Goal: Entertainment & Leisure: Consume media (video, audio)

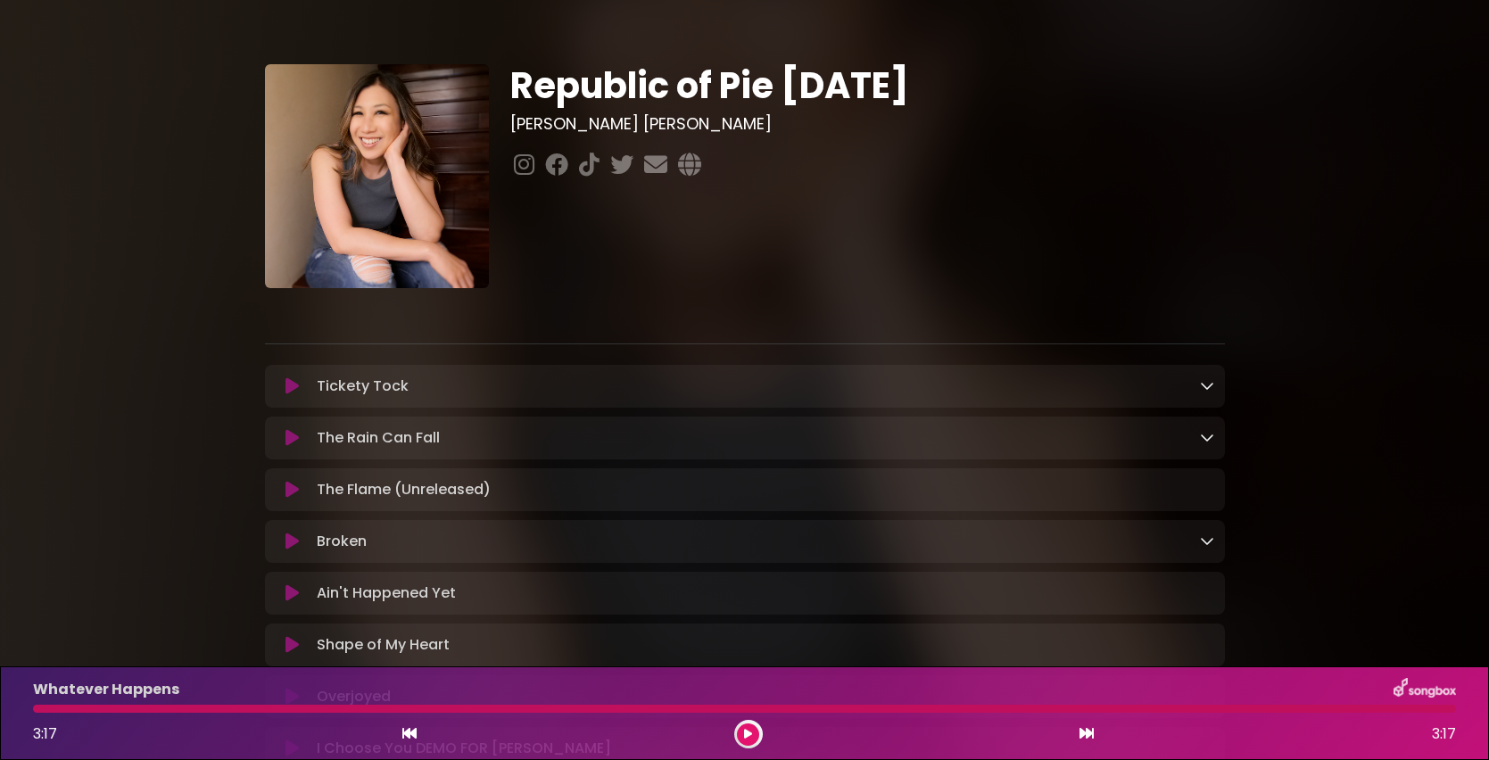
click at [292, 388] on icon at bounding box center [292, 386] width 13 height 18
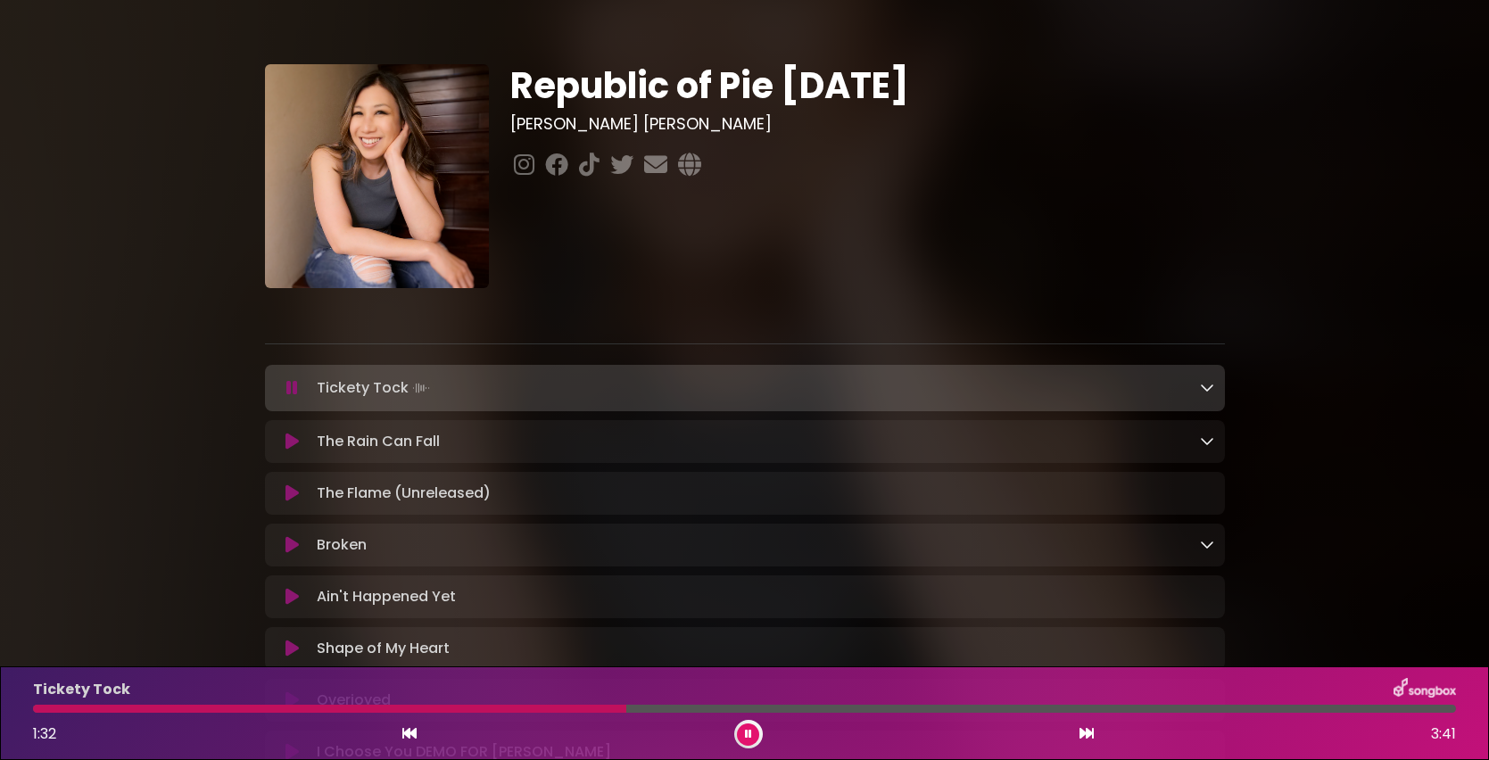
scroll to position [325, 0]
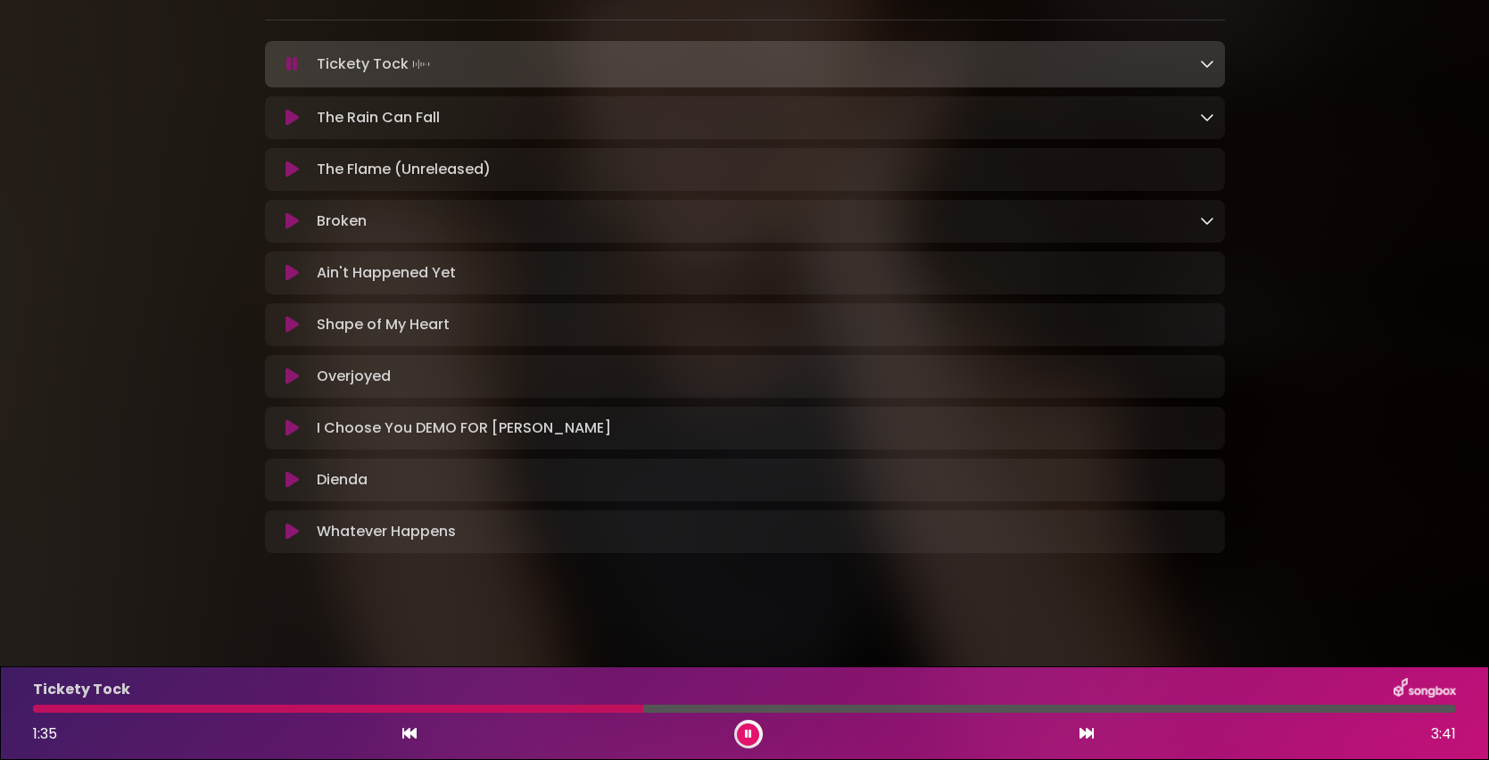
click at [740, 736] on button at bounding box center [748, 735] width 22 height 22
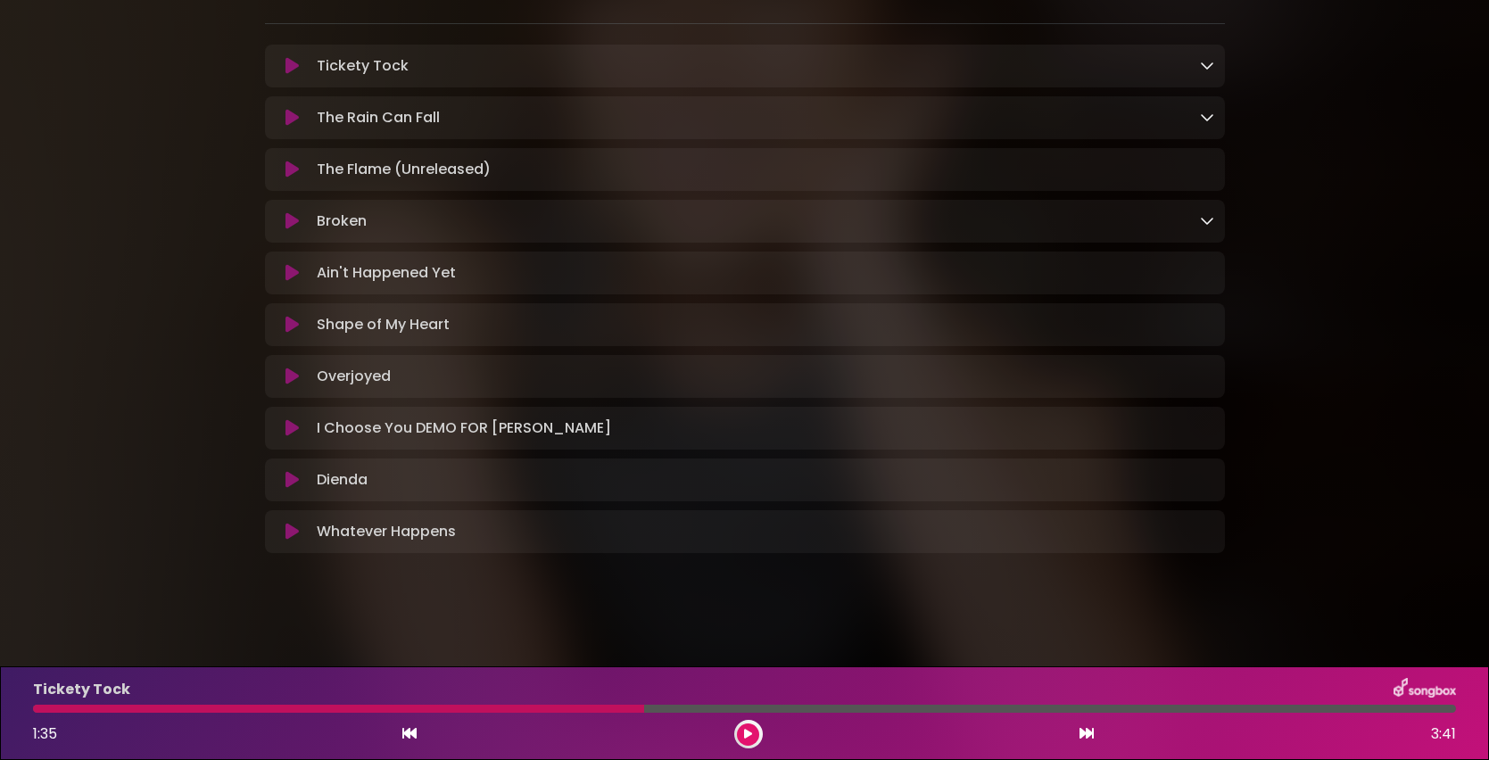
click at [517, 711] on div at bounding box center [338, 709] width 611 height 8
click at [761, 741] on div "1:35 3:41" at bounding box center [744, 734] width 1445 height 29
click at [753, 741] on button at bounding box center [748, 735] width 22 height 22
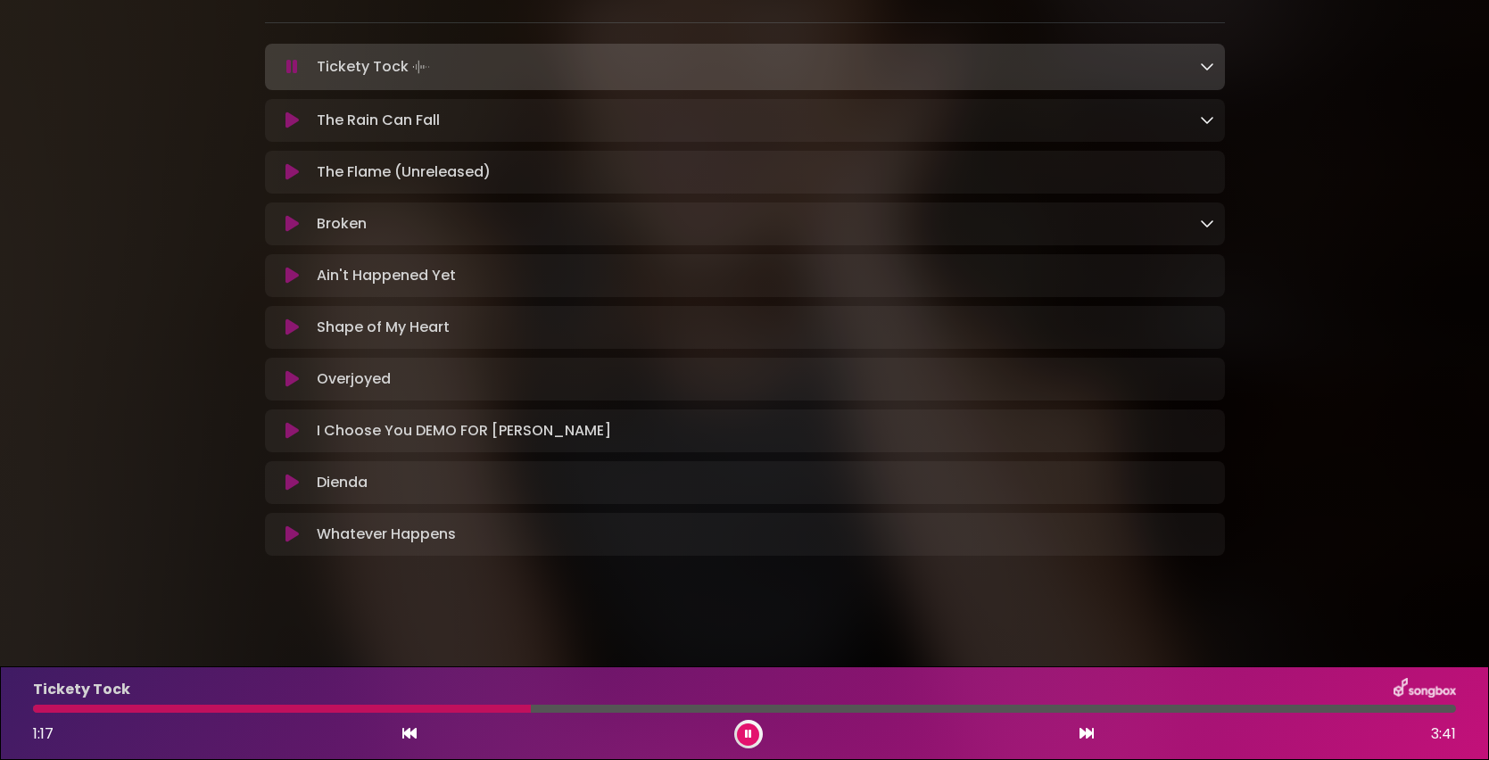
click at [468, 713] on div "Tickety Tock 1:17 3:41" at bounding box center [744, 713] width 1445 height 70
click at [446, 708] on div at bounding box center [283, 709] width 501 height 8
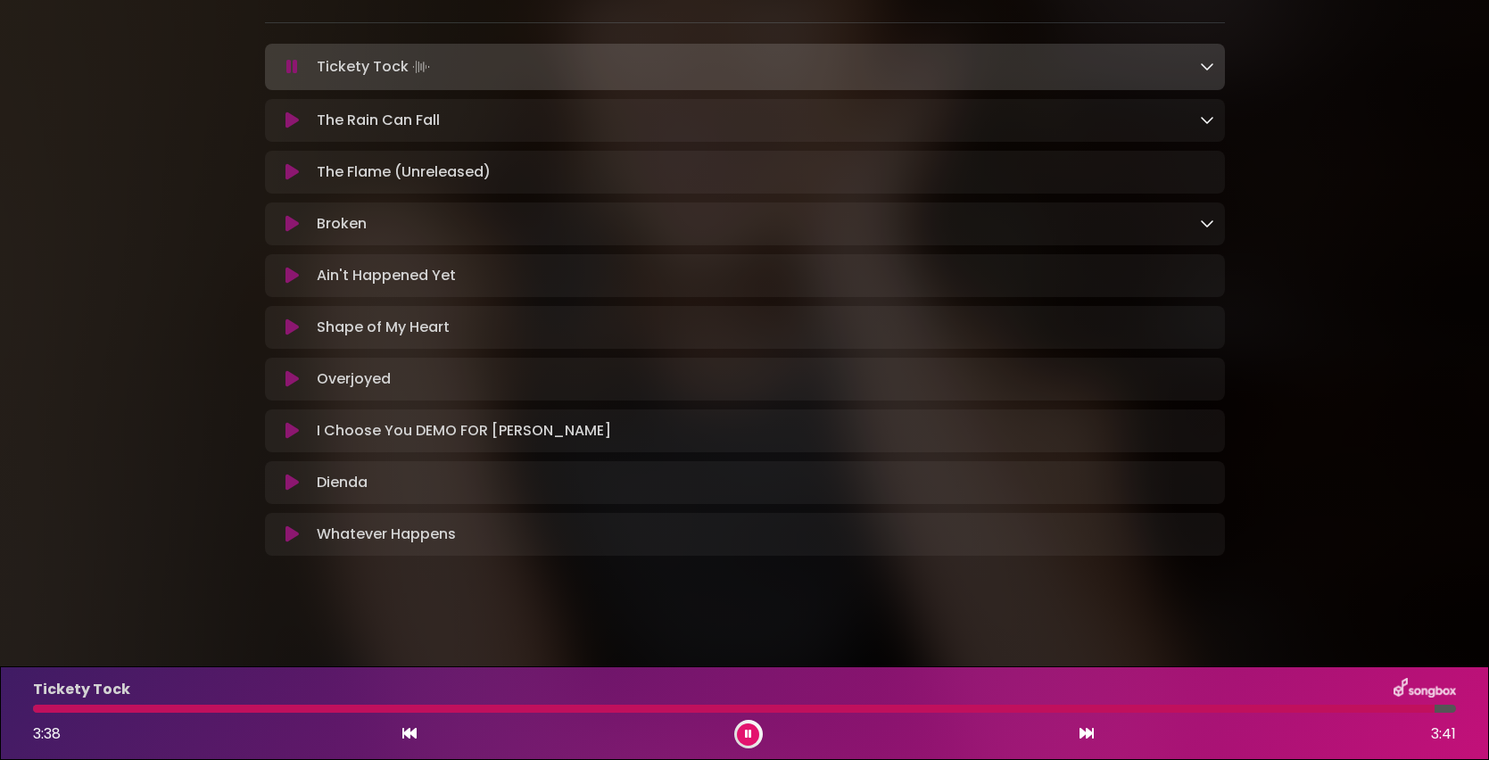
click at [292, 119] on icon at bounding box center [292, 121] width 13 height 18
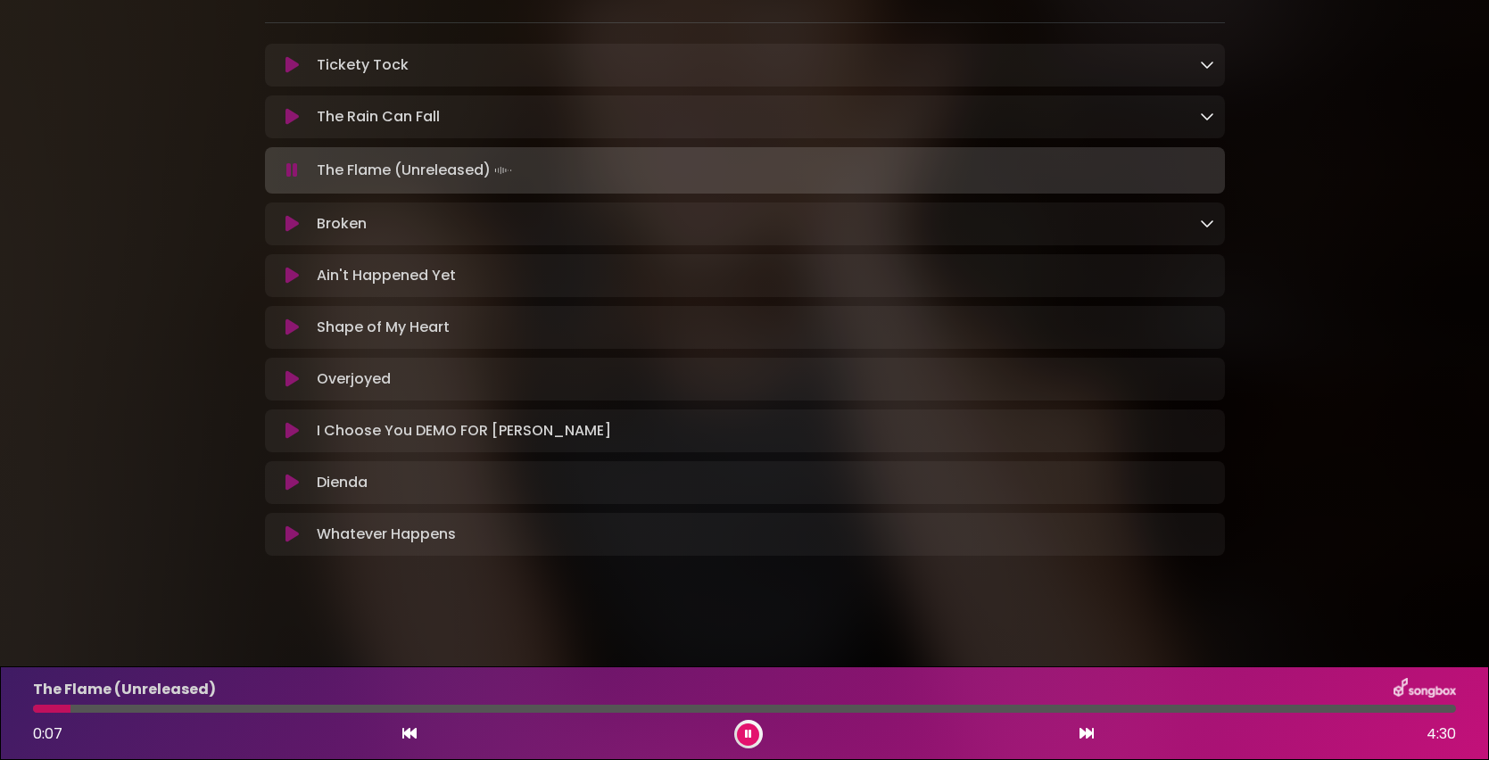
drag, startPoint x: 50, startPoint y: 710, endPoint x: 23, endPoint y: 710, distance: 26.8
click at [23, 710] on div at bounding box center [744, 709] width 1445 height 8
click at [748, 733] on icon at bounding box center [748, 734] width 7 height 11
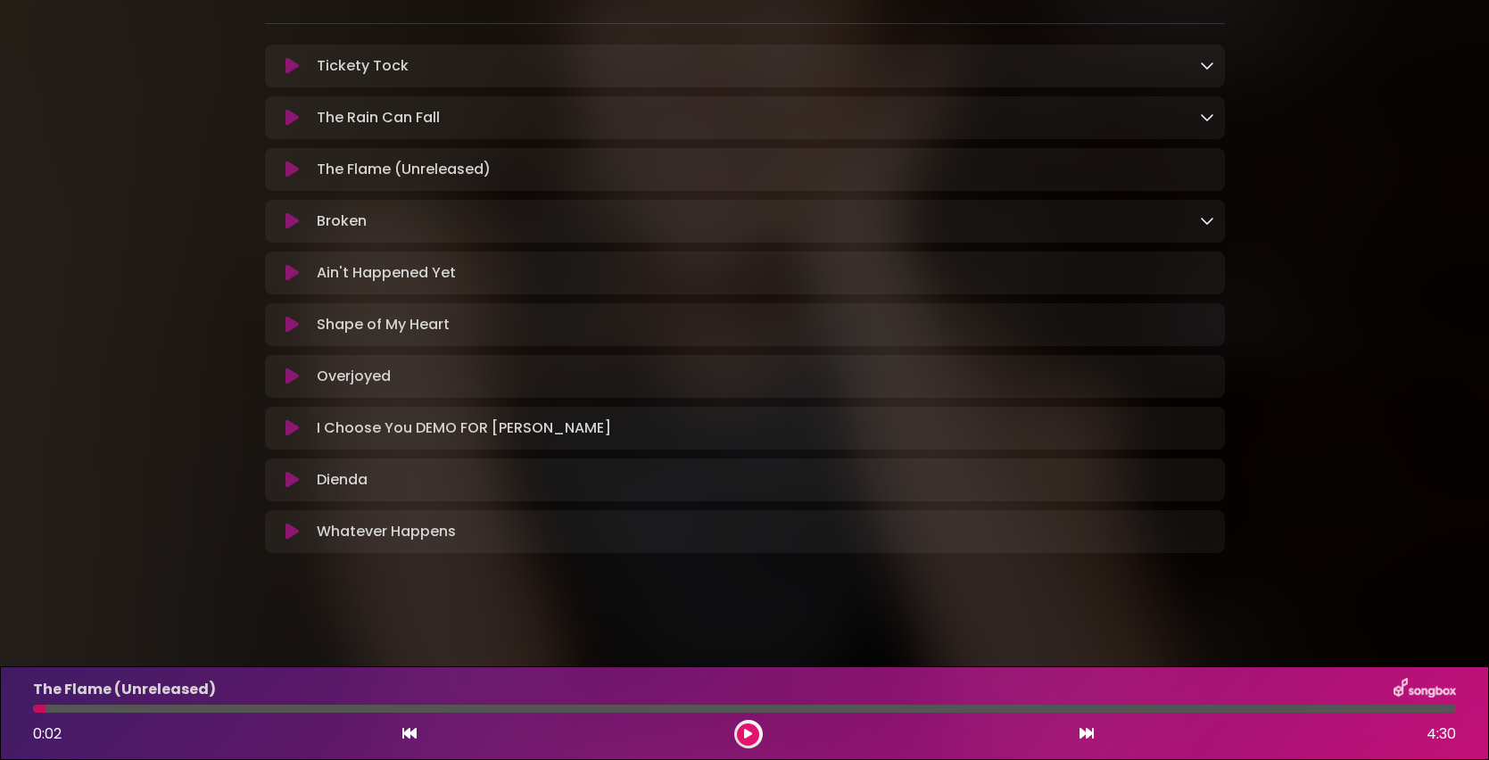
click at [748, 733] on icon at bounding box center [748, 734] width 8 height 11
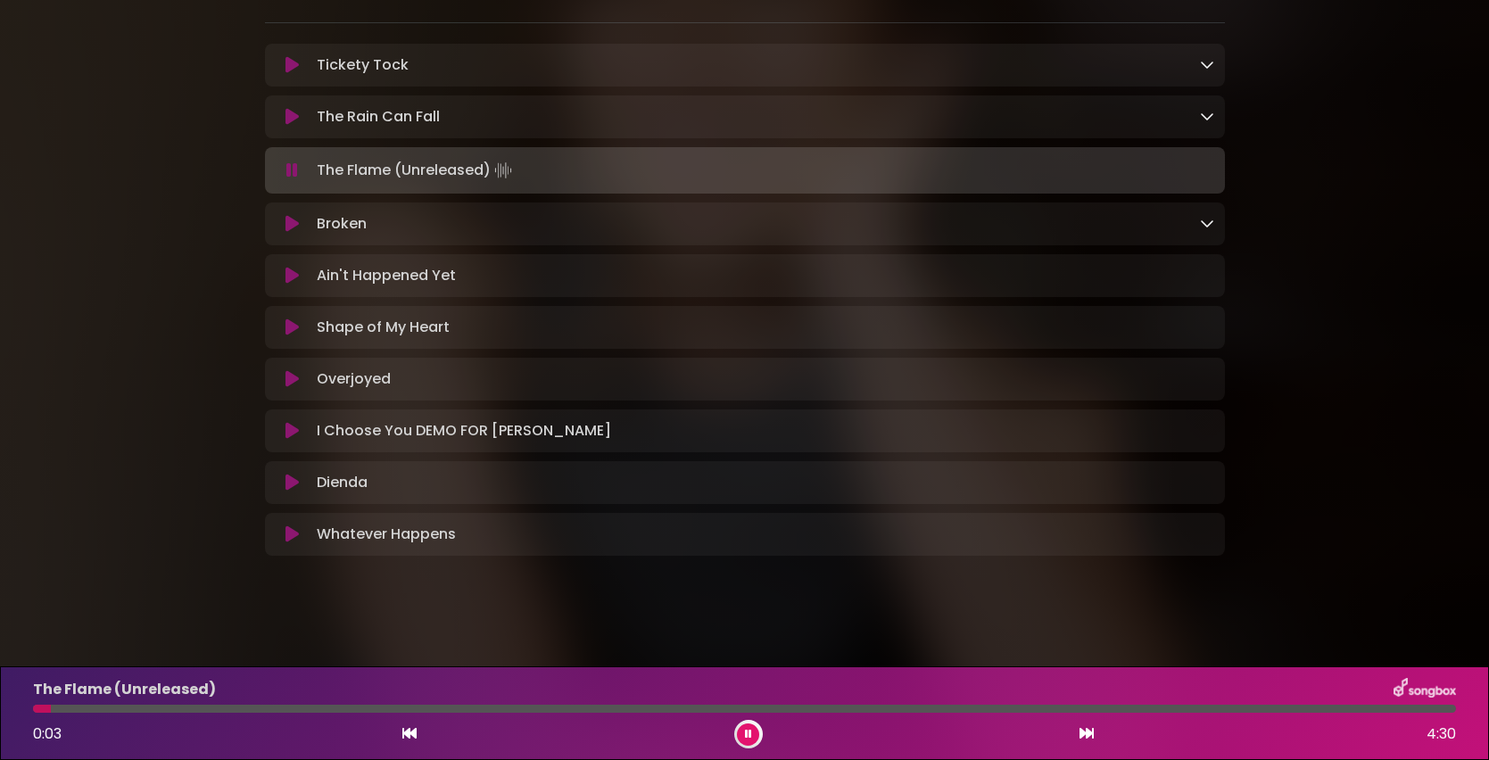
click at [748, 733] on icon at bounding box center [748, 734] width 7 height 11
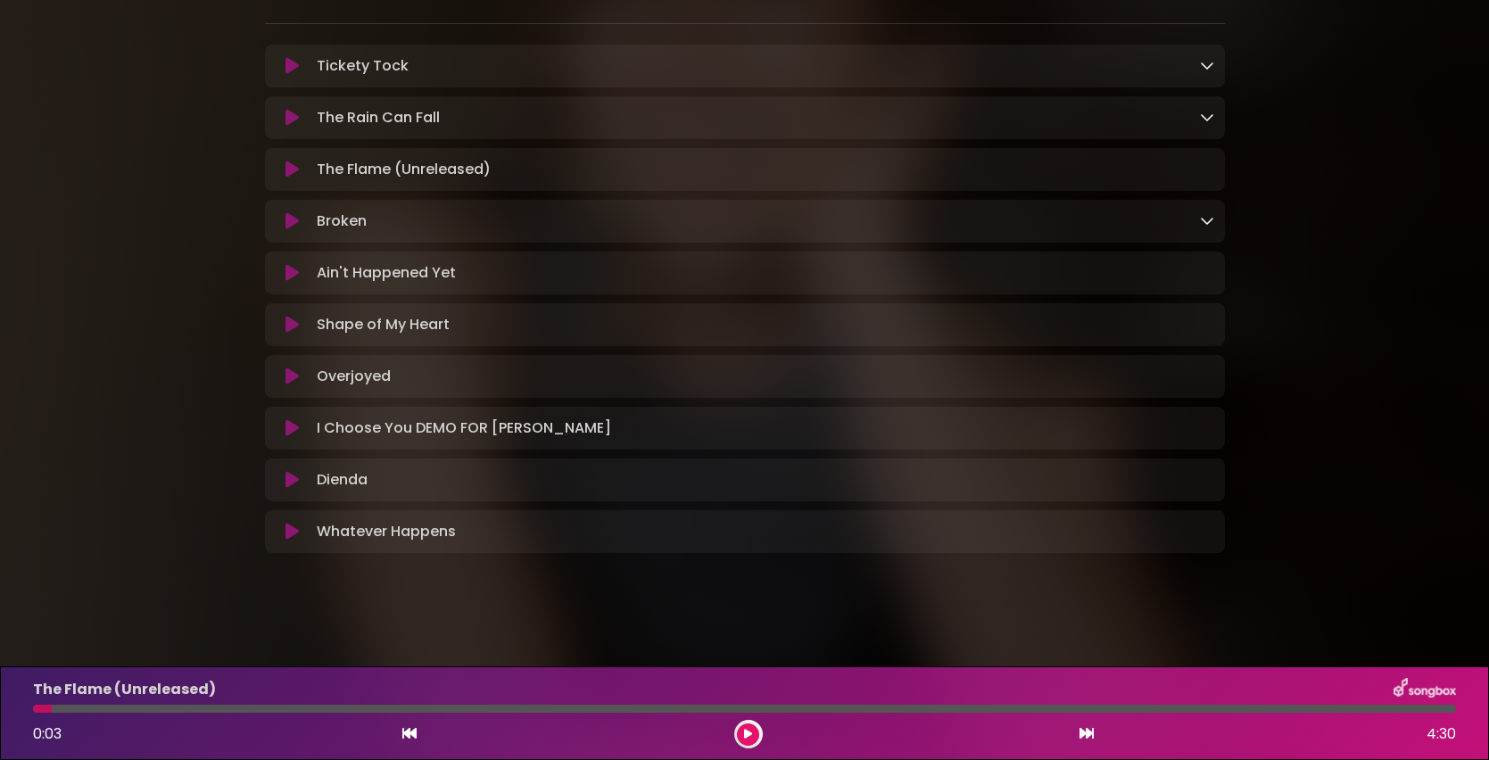
click at [737, 724] on button at bounding box center [748, 735] width 22 height 22
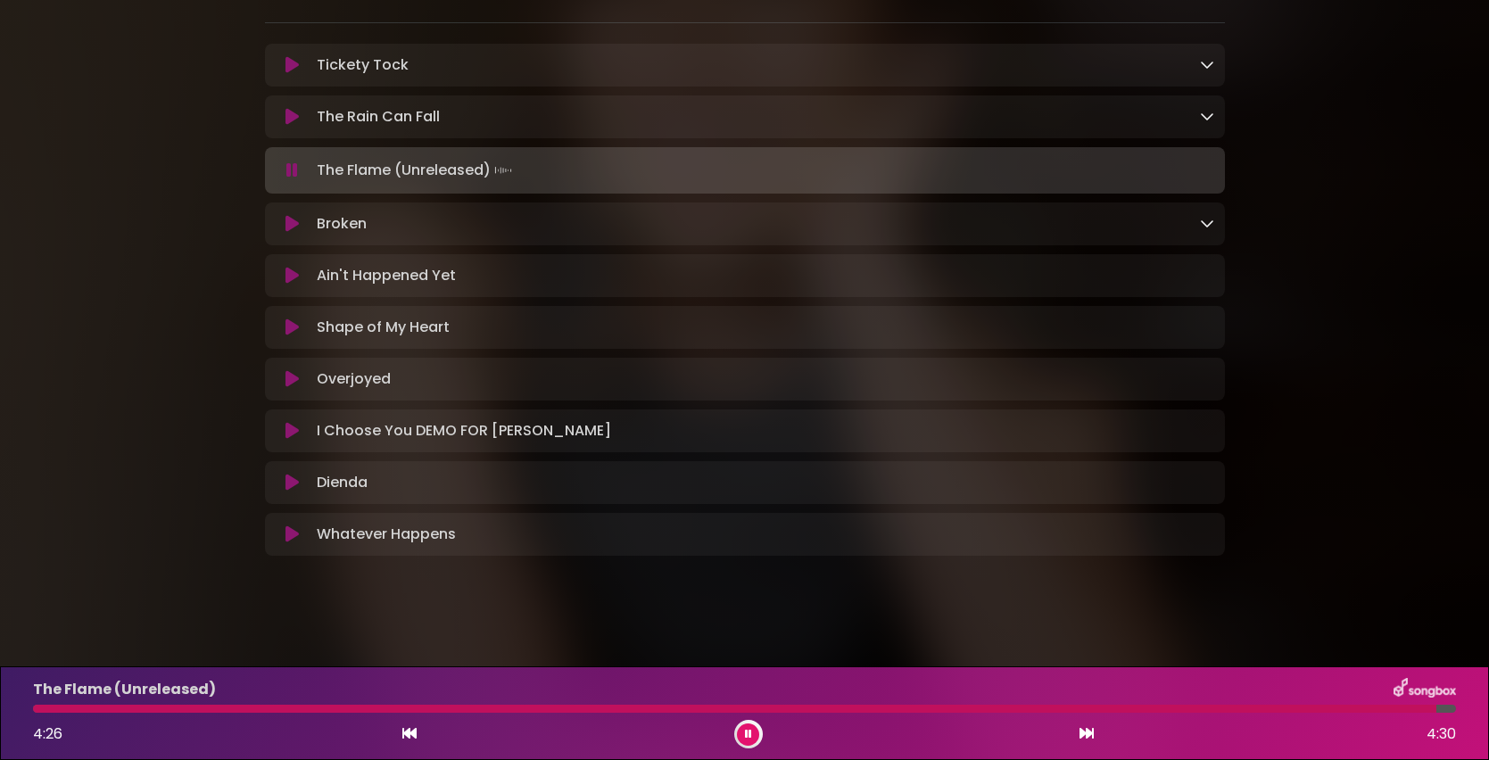
click at [288, 223] on icon at bounding box center [292, 224] width 13 height 18
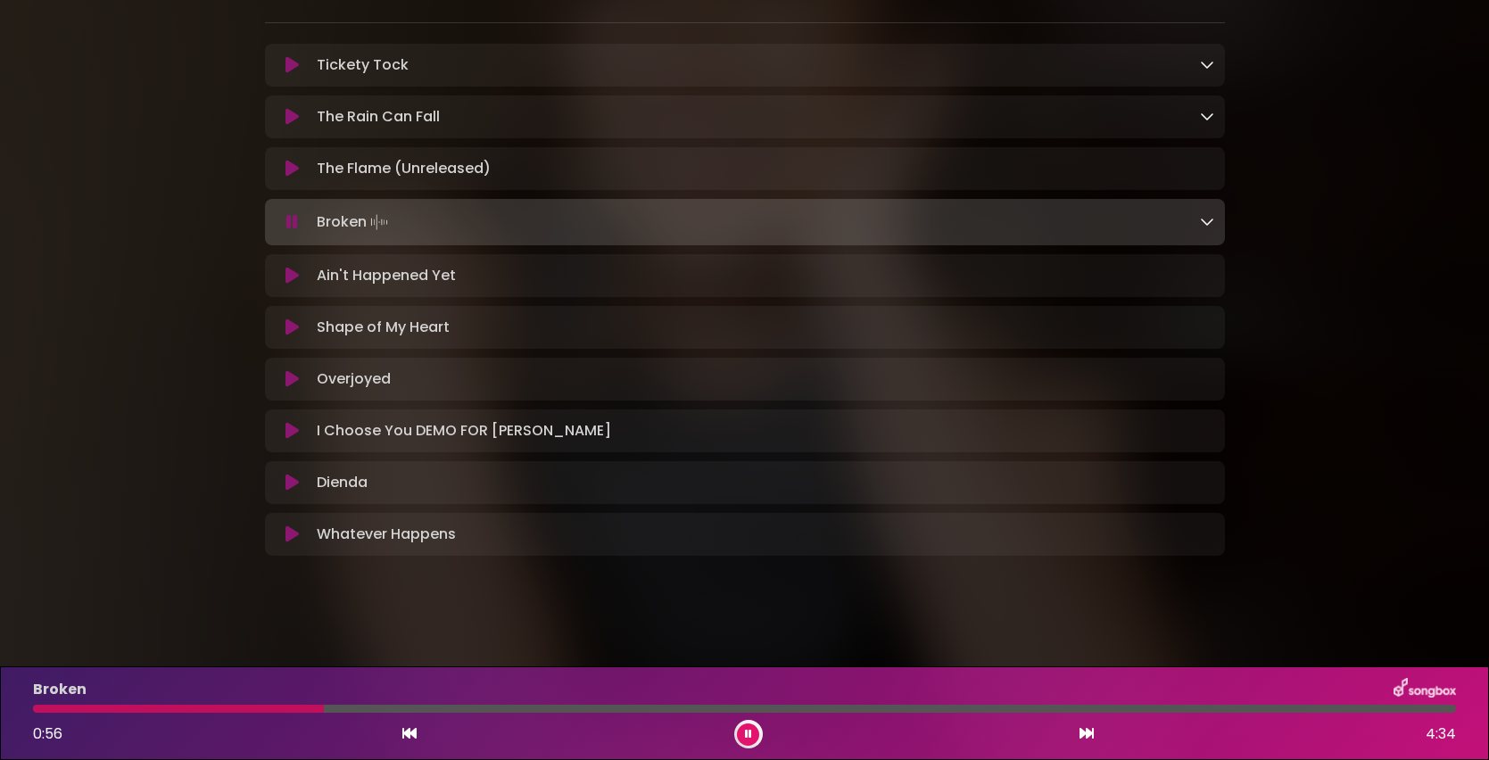
click at [294, 711] on div at bounding box center [744, 709] width 1423 height 8
click at [268, 714] on div "Broken 0:51 4:34" at bounding box center [744, 713] width 1445 height 70
click at [243, 712] on div at bounding box center [744, 709] width 1423 height 8
click at [751, 741] on button at bounding box center [748, 735] width 22 height 22
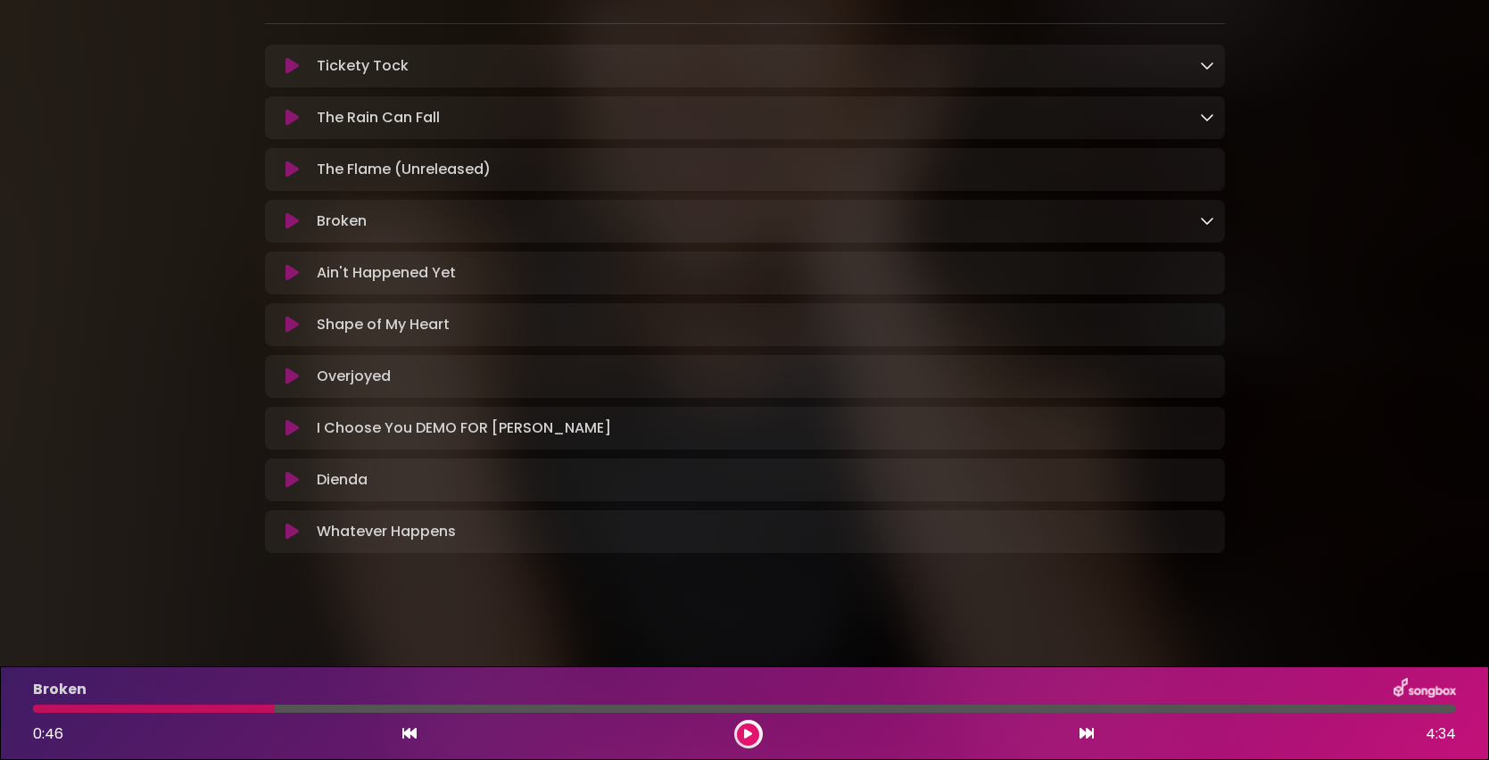
click at [751, 741] on button at bounding box center [748, 735] width 22 height 22
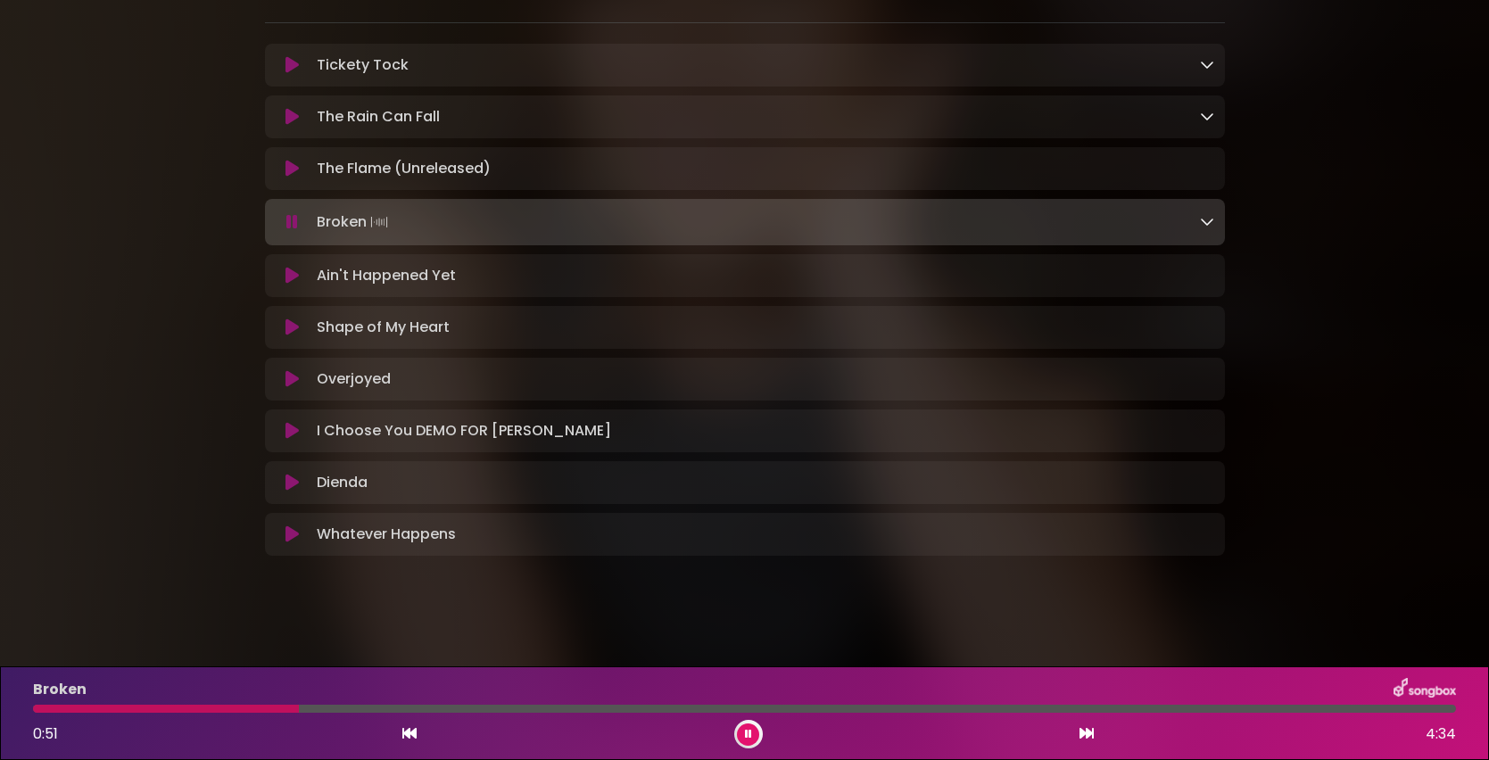
click at [263, 712] on div at bounding box center [166, 709] width 266 height 8
click at [263, 712] on div at bounding box center [159, 709] width 252 height 8
click at [259, 712] on div at bounding box center [158, 709] width 251 height 8
click at [259, 712] on div at bounding box center [156, 709] width 247 height 8
click at [226, 708] on div at bounding box center [129, 709] width 193 height 8
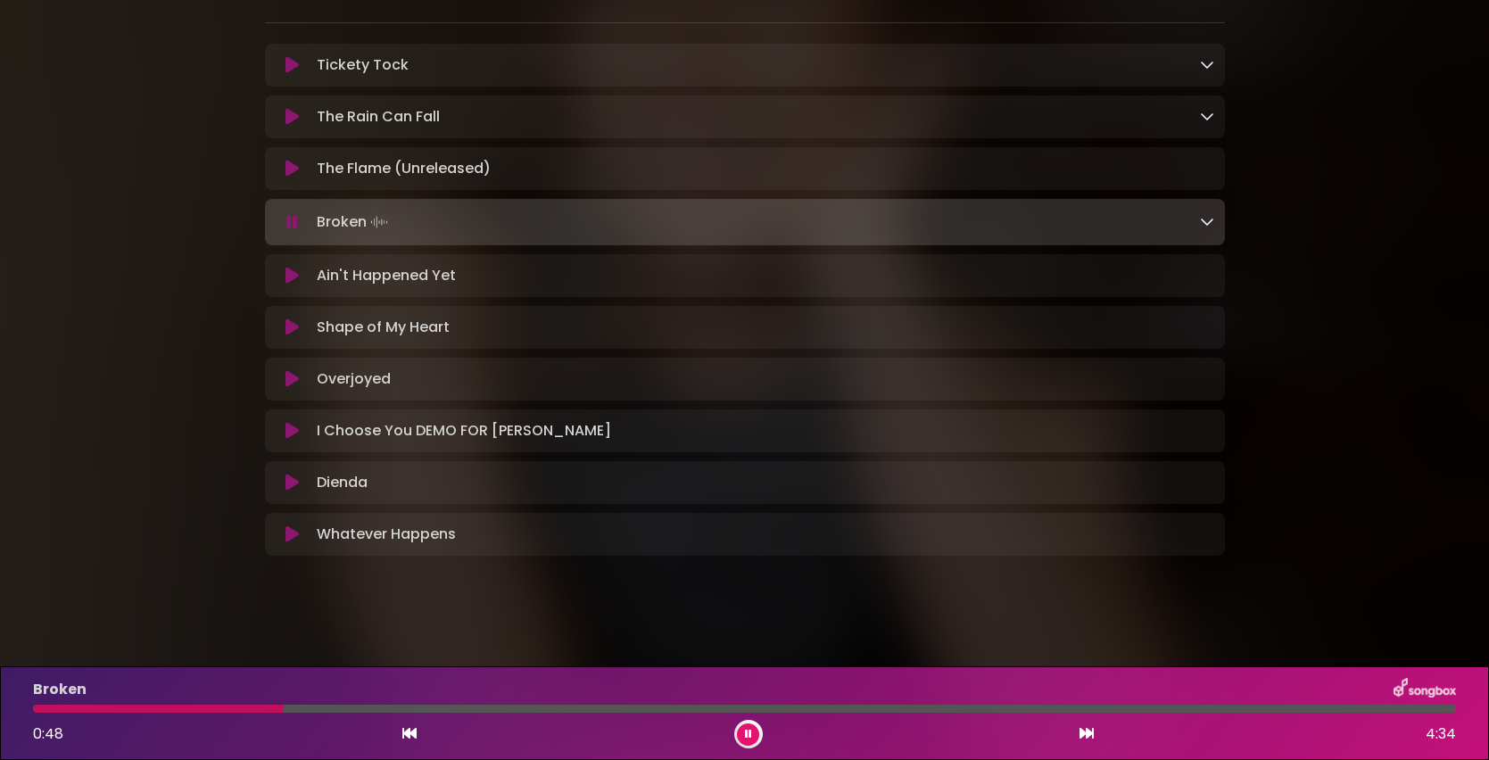
click at [221, 700] on div "Broken" at bounding box center [744, 689] width 1445 height 23
click at [221, 708] on div at bounding box center [161, 709] width 256 height 8
click at [547, 714] on div "Broken 2:05 4:34" at bounding box center [744, 713] width 1445 height 70
click at [534, 710] on div at bounding box center [363, 709] width 660 height 8
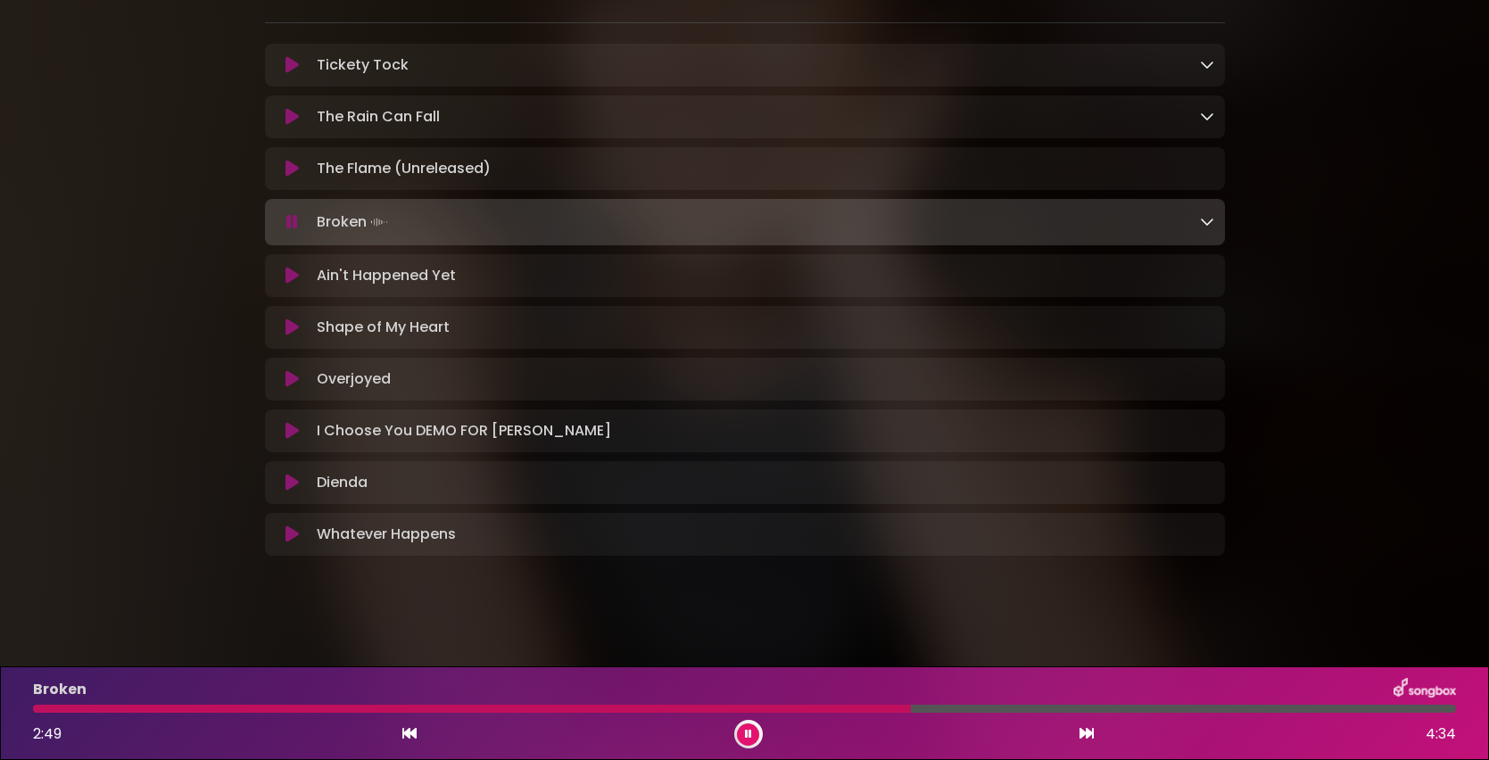
click at [993, 701] on div "Broken 2:49 4:34" at bounding box center [744, 713] width 1445 height 70
click at [994, 708] on div at bounding box center [744, 709] width 1423 height 8
click at [1040, 711] on div at bounding box center [744, 709] width 1423 height 8
click at [1088, 713] on div "Broken 3:14 4:34" at bounding box center [744, 713] width 1445 height 70
click at [1148, 713] on div "Broken 3:15 4:34" at bounding box center [744, 713] width 1445 height 70
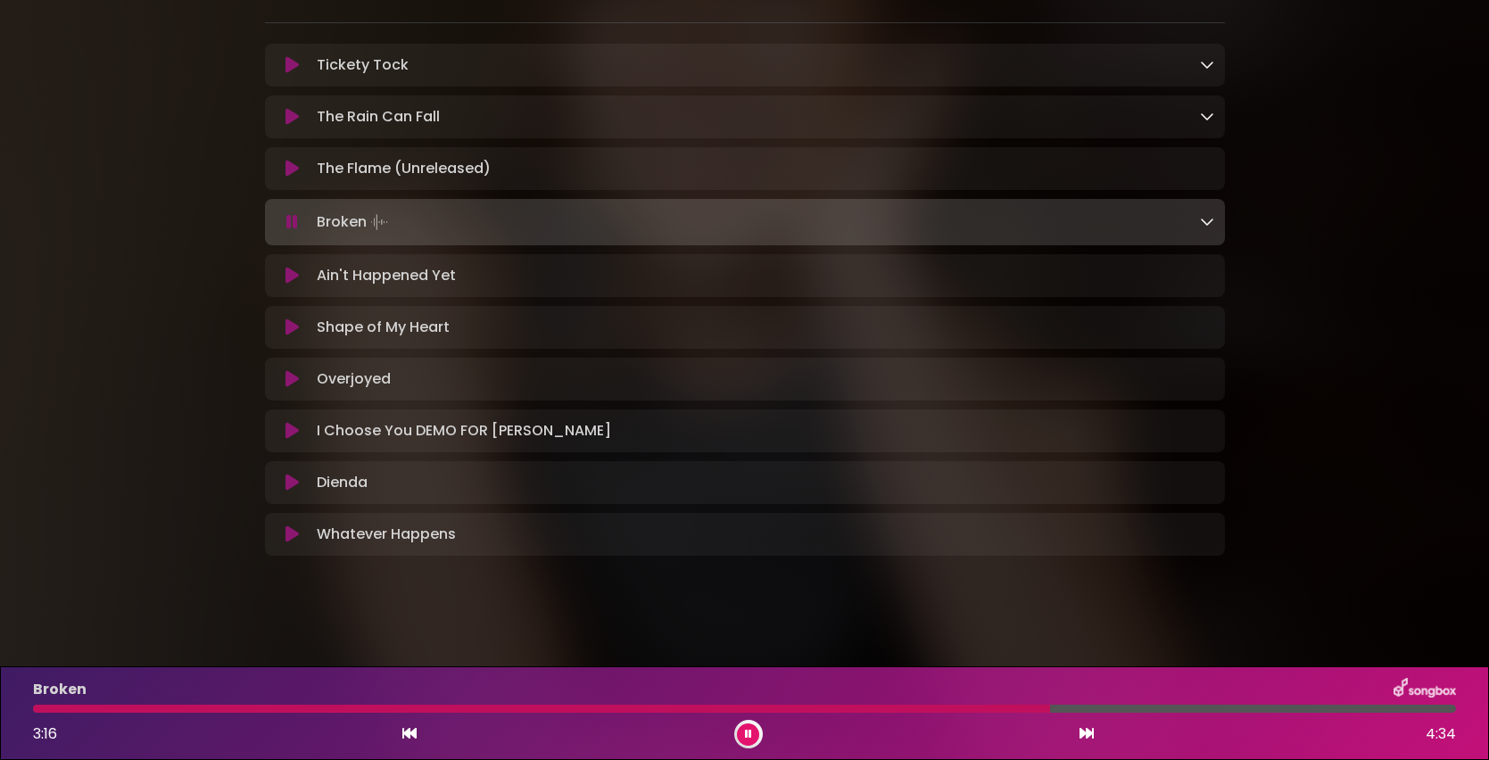
click at [1150, 711] on div at bounding box center [744, 709] width 1423 height 8
click at [1104, 712] on div at bounding box center [608, 709] width 1150 height 8
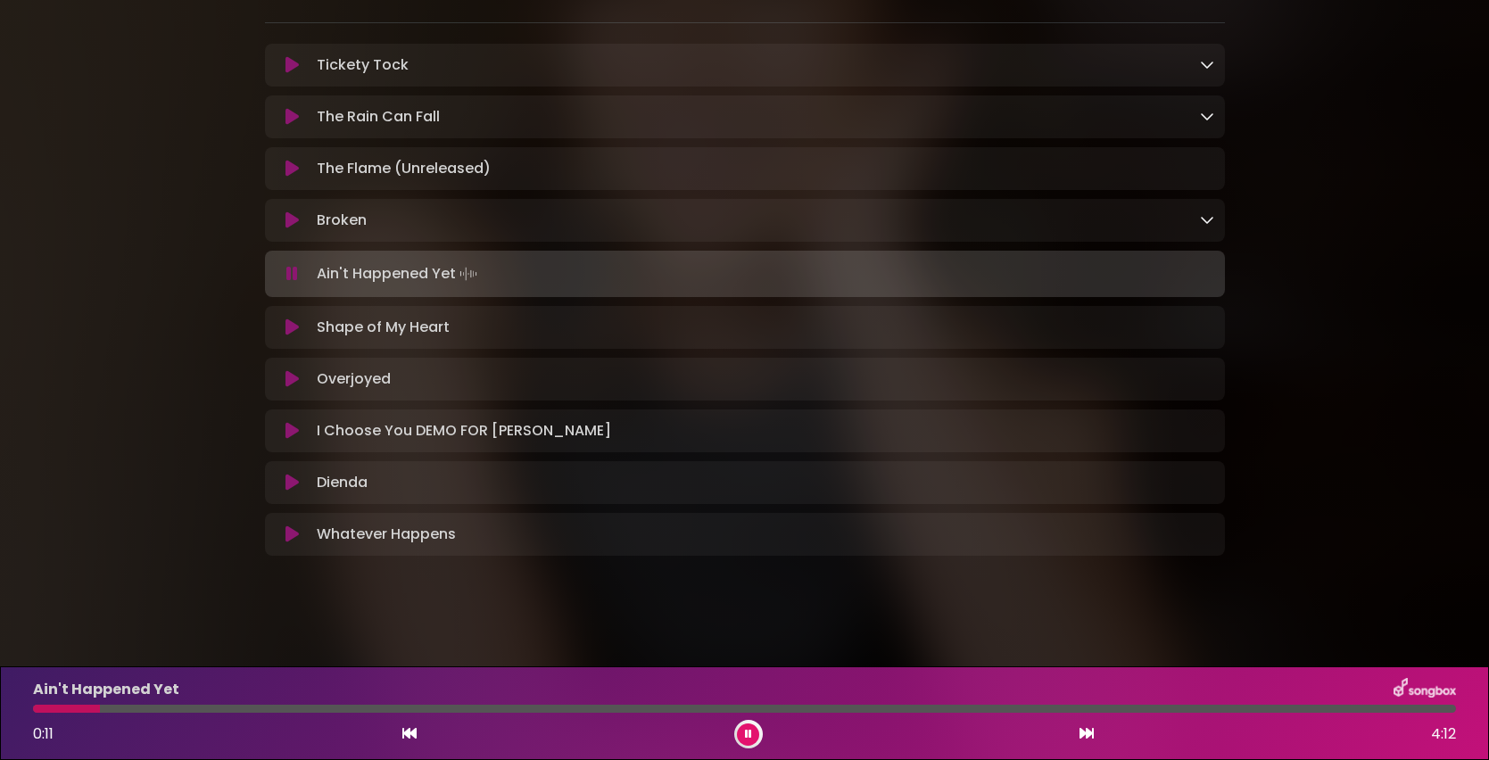
click at [31, 712] on div at bounding box center [744, 709] width 1445 height 8
click at [37, 708] on div at bounding box center [68, 709] width 70 height 8
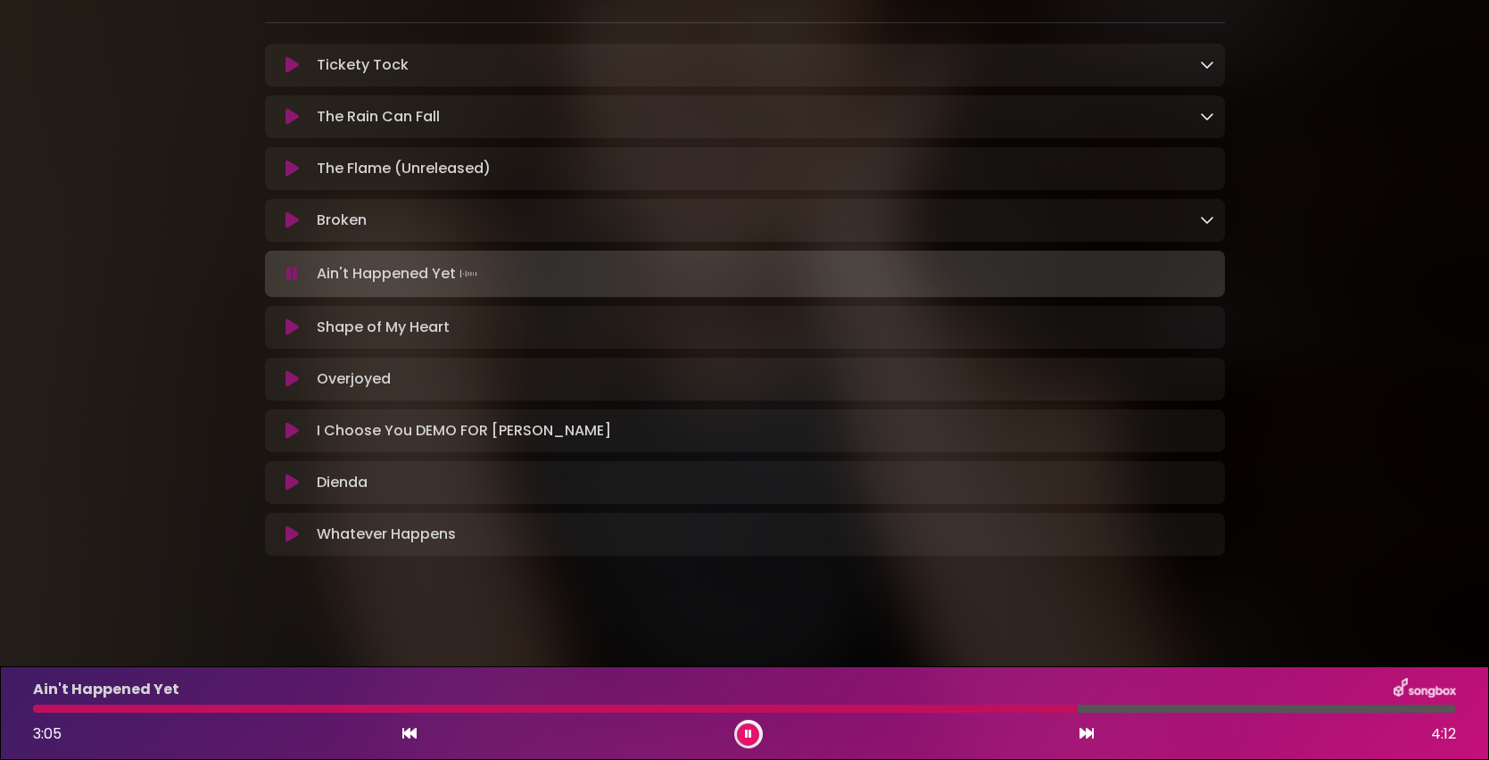
click at [1108, 714] on div "Ain't Happened Yet 3:05 4:12" at bounding box center [744, 713] width 1445 height 70
click at [1107, 712] on div at bounding box center [744, 709] width 1423 height 8
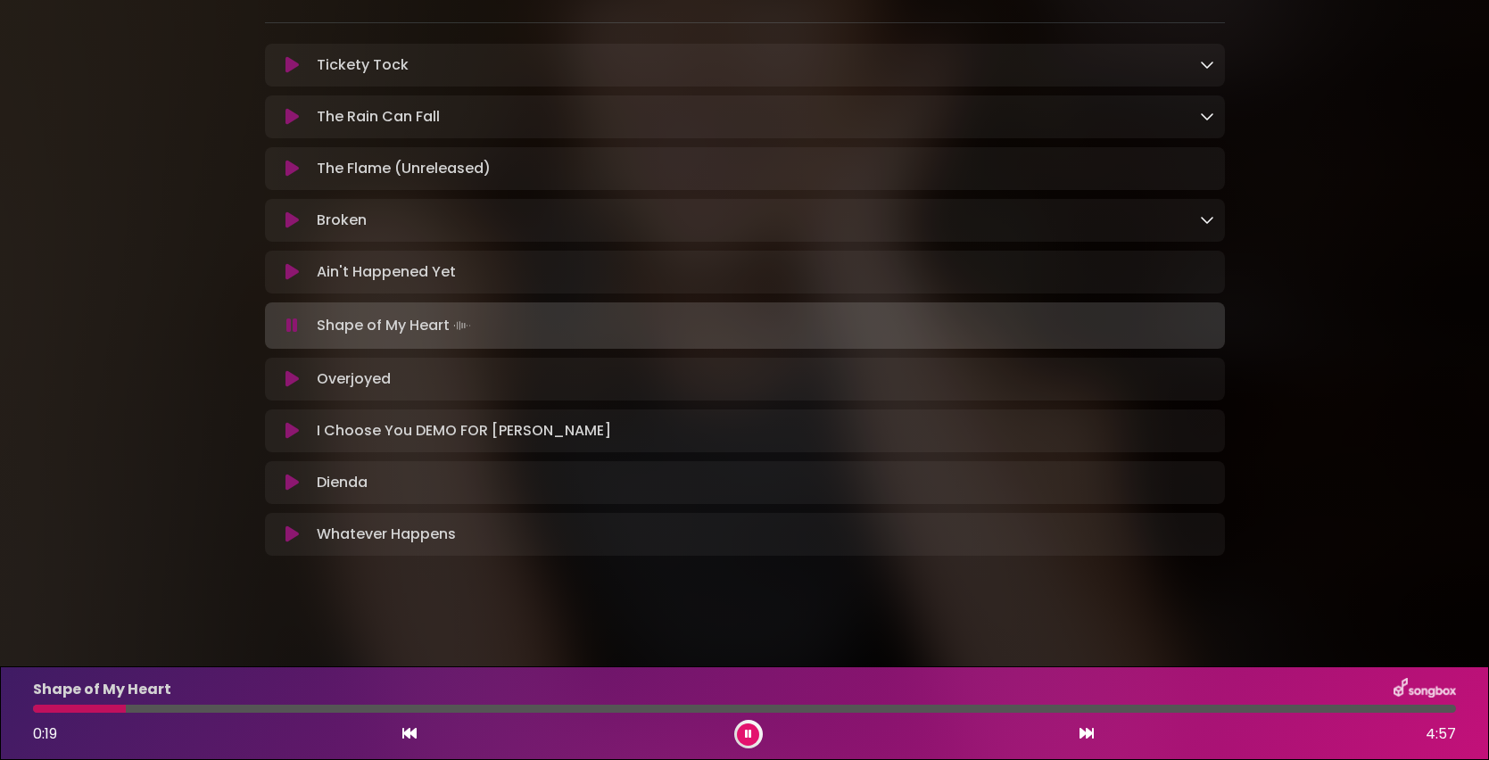
drag, startPoint x: 47, startPoint y: 710, endPoint x: 12, endPoint y: 717, distance: 36.4
click at [13, 717] on div "Shape of My Heart 0:19 4:57" at bounding box center [744, 714] width 1489 height 94
drag, startPoint x: 39, startPoint y: 711, endPoint x: 0, endPoint y: 719, distance: 40.1
click at [0, 719] on div "Shape of My Heart 0:01 4:57" at bounding box center [744, 714] width 1489 height 94
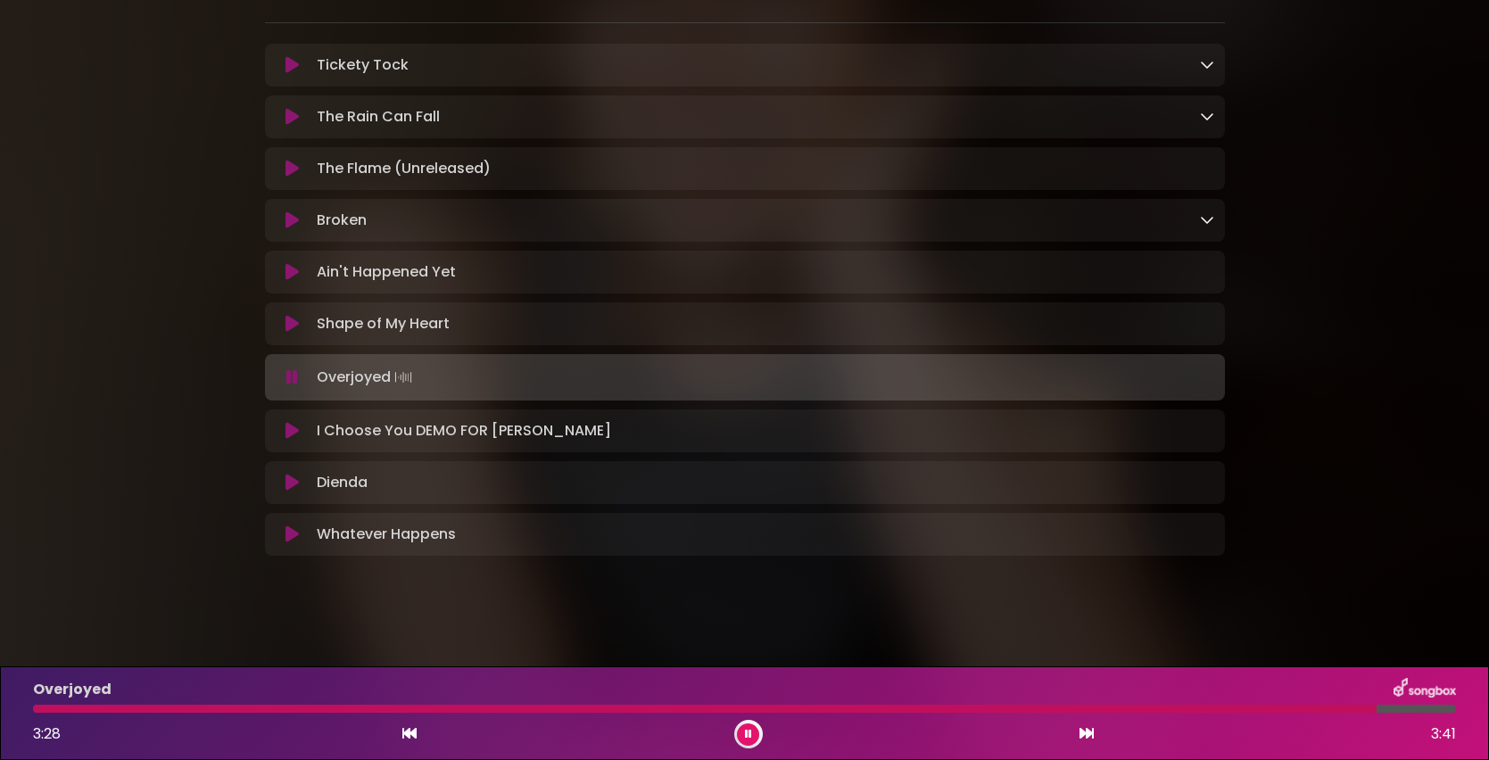
click at [1315, 710] on div at bounding box center [744, 709] width 1423 height 8
click at [1228, 711] on div at bounding box center [695, 709] width 1324 height 8
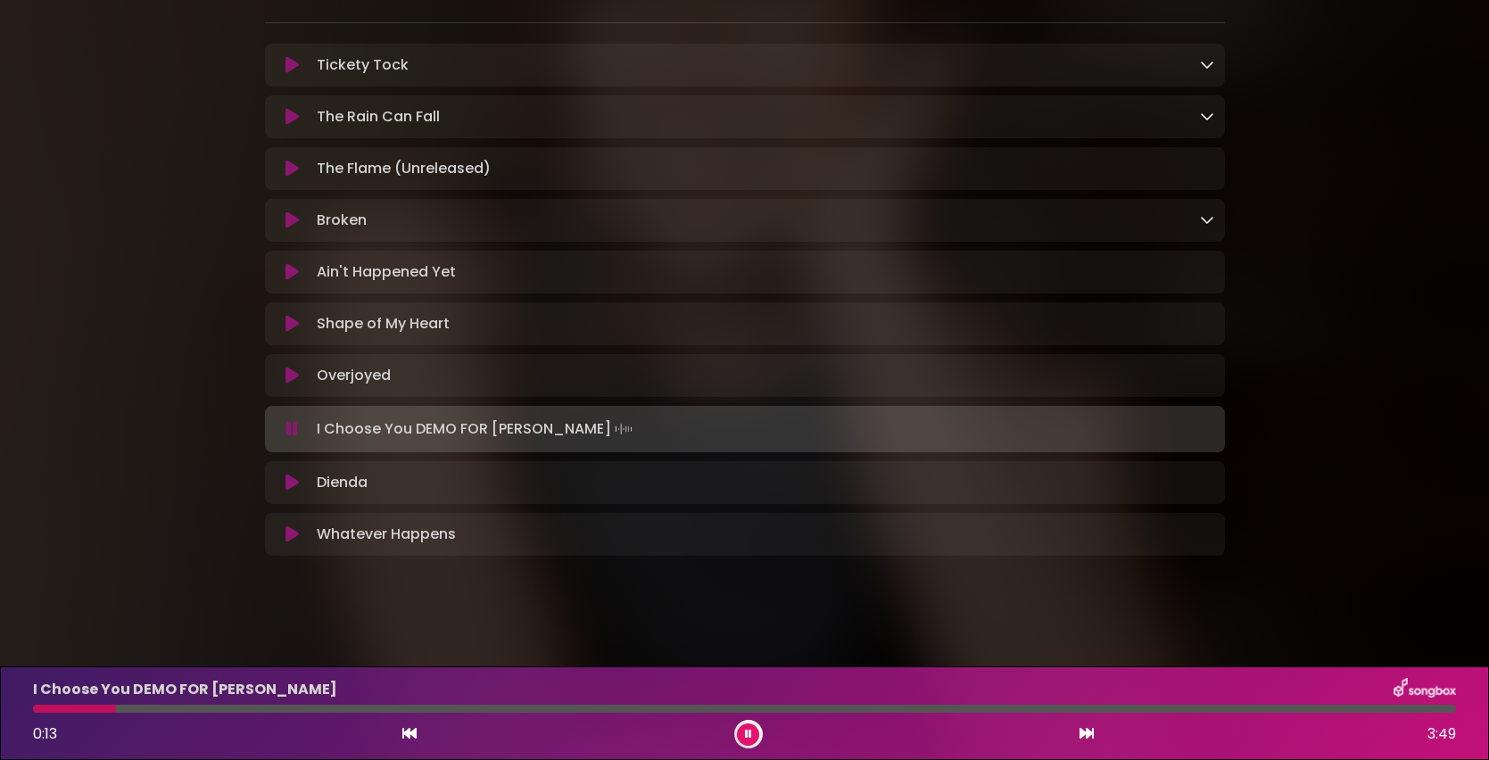
click at [291, 476] on icon at bounding box center [292, 483] width 13 height 18
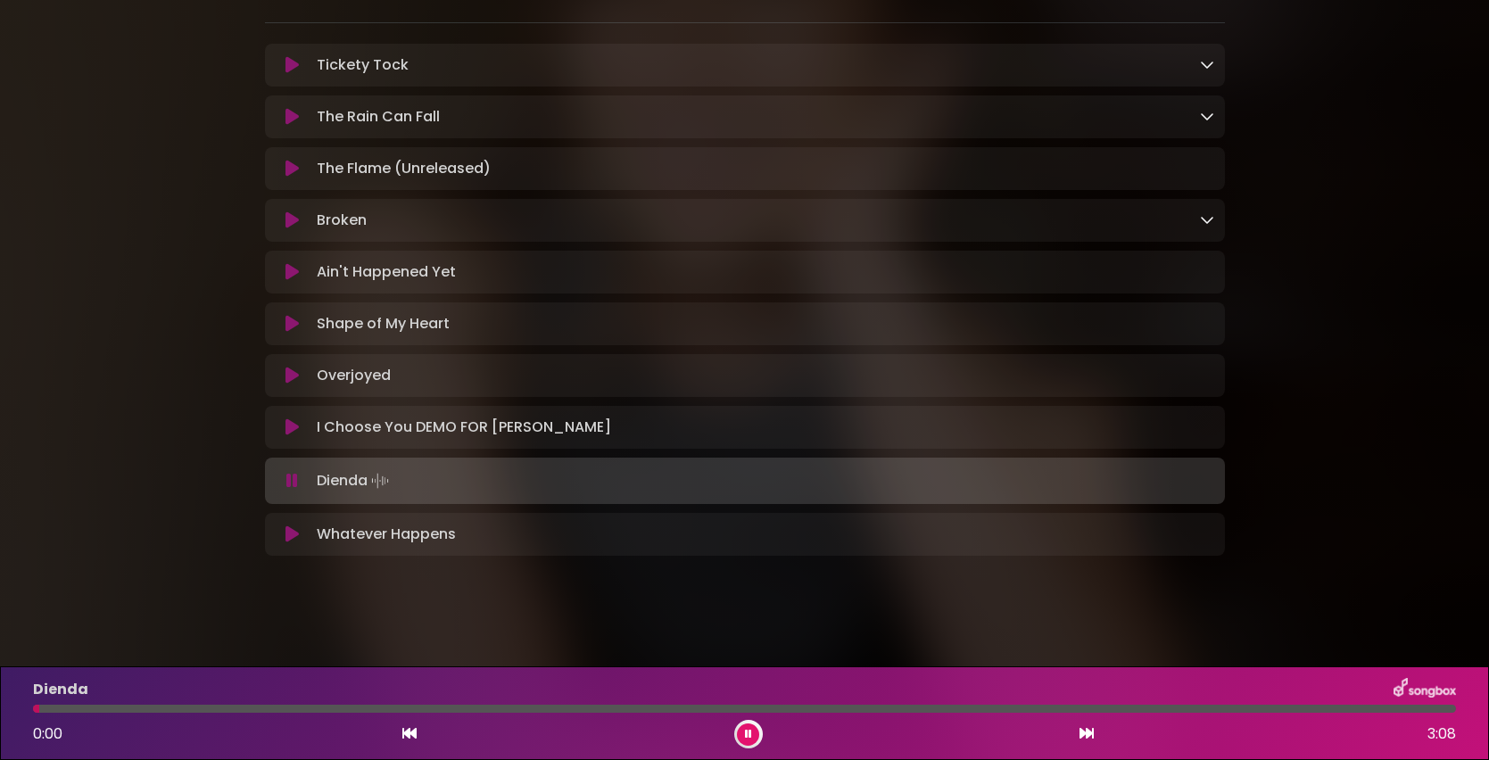
click at [742, 733] on button at bounding box center [748, 735] width 22 height 22
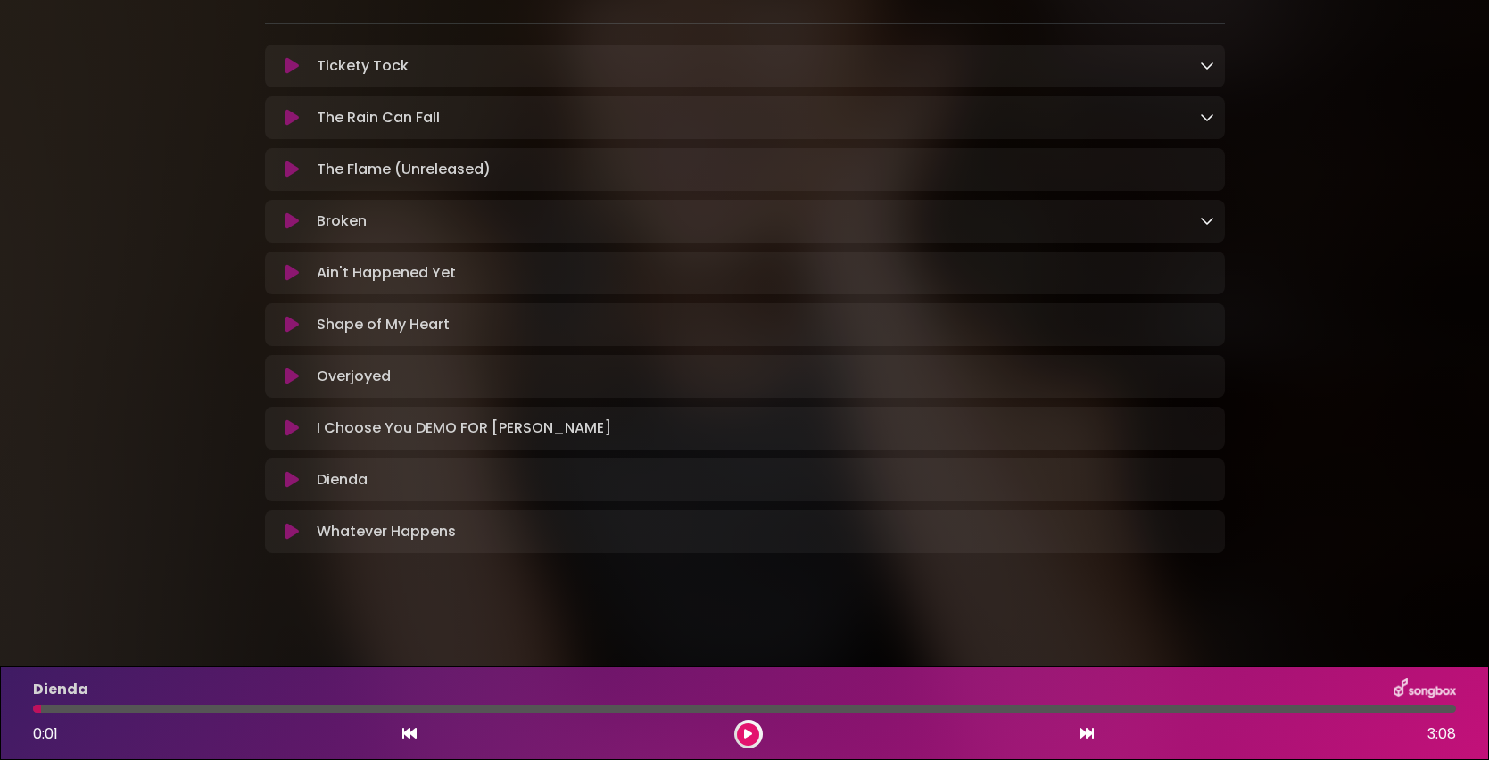
drag, startPoint x: 43, startPoint y: 709, endPoint x: 1, endPoint y: 717, distance: 42.7
click at [0, 717] on div "Dienda 0:01 3:08" at bounding box center [744, 714] width 1489 height 94
click at [744, 733] on icon at bounding box center [748, 734] width 8 height 11
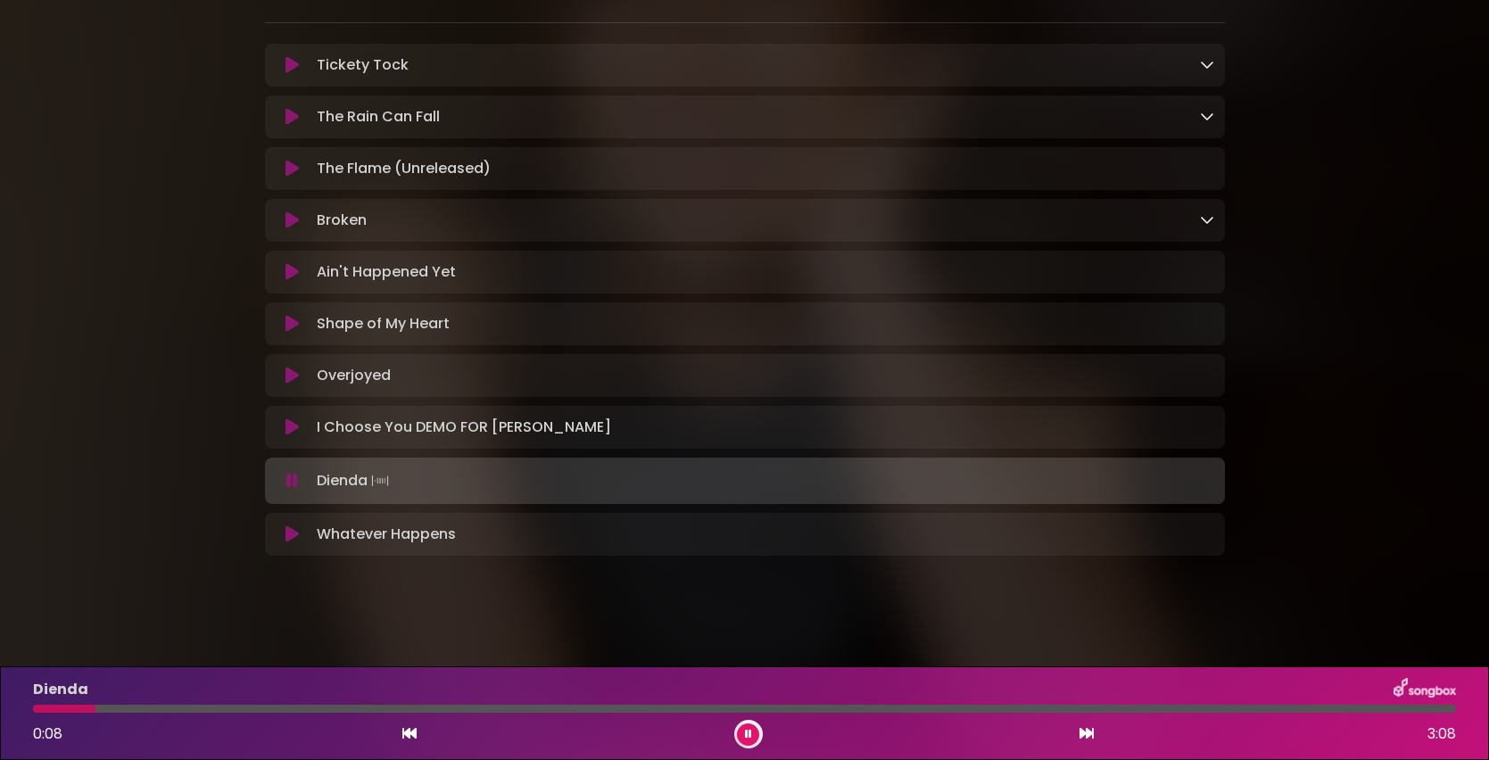
click at [737, 724] on button at bounding box center [748, 735] width 22 height 22
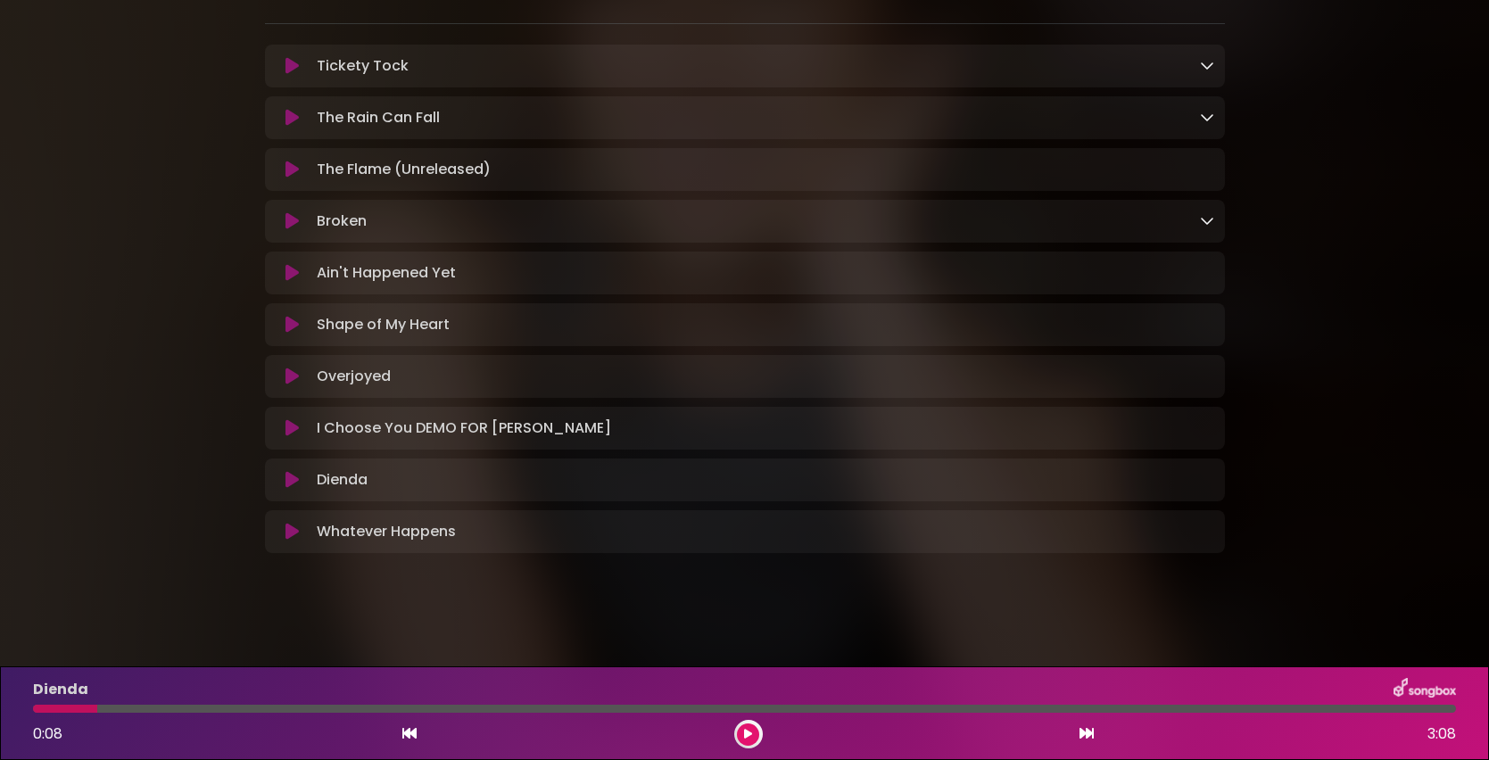
drag, startPoint x: 38, startPoint y: 707, endPoint x: 14, endPoint y: 715, distance: 25.4
click at [14, 715] on div "Dienda 0:08 3:08" at bounding box center [744, 714] width 1489 height 94
drag, startPoint x: 46, startPoint y: 708, endPoint x: 5, endPoint y: 718, distance: 41.6
click at [5, 718] on div "Dienda 0:08 3:08" at bounding box center [744, 714] width 1489 height 94
click at [750, 741] on button at bounding box center [748, 735] width 22 height 22
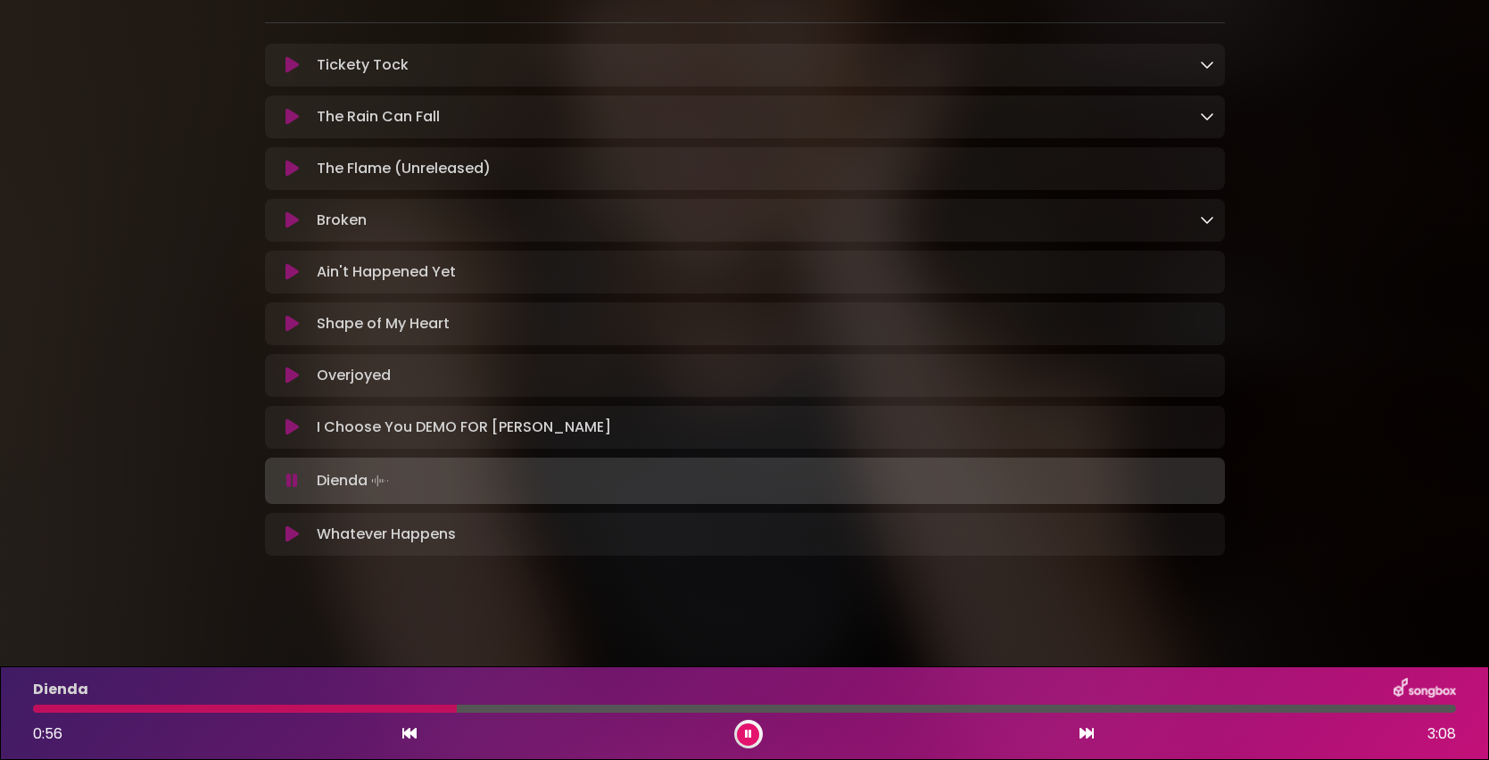
drag, startPoint x: 48, startPoint y: 713, endPoint x: 29, endPoint y: 713, distance: 18.7
click at [29, 713] on div "Dienda 0:56 3:08" at bounding box center [744, 713] width 1445 height 70
click at [35, 710] on div at bounding box center [247, 709] width 429 height 8
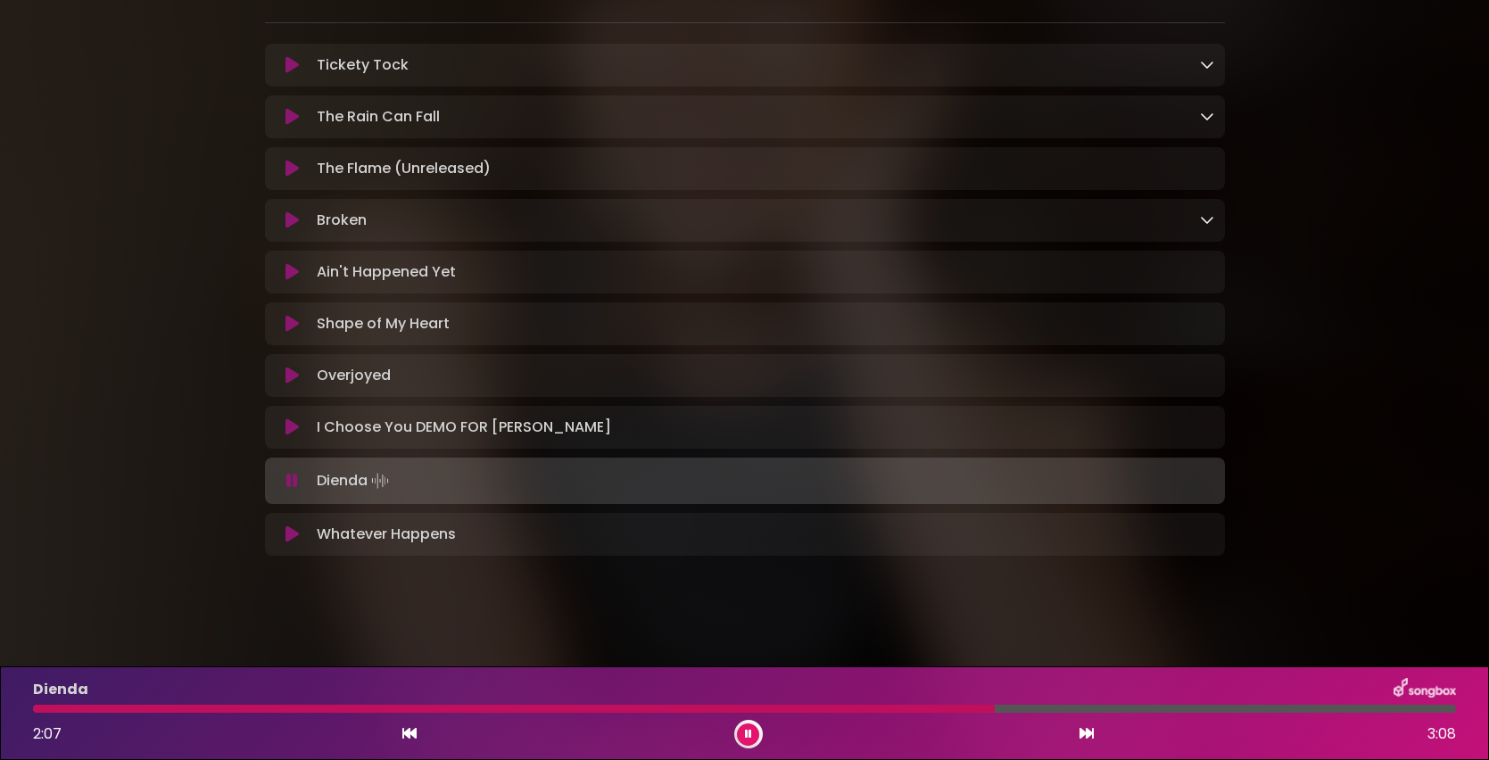
click at [912, 710] on div at bounding box center [514, 709] width 962 height 8
click at [813, 707] on div at bounding box center [423, 709] width 780 height 8
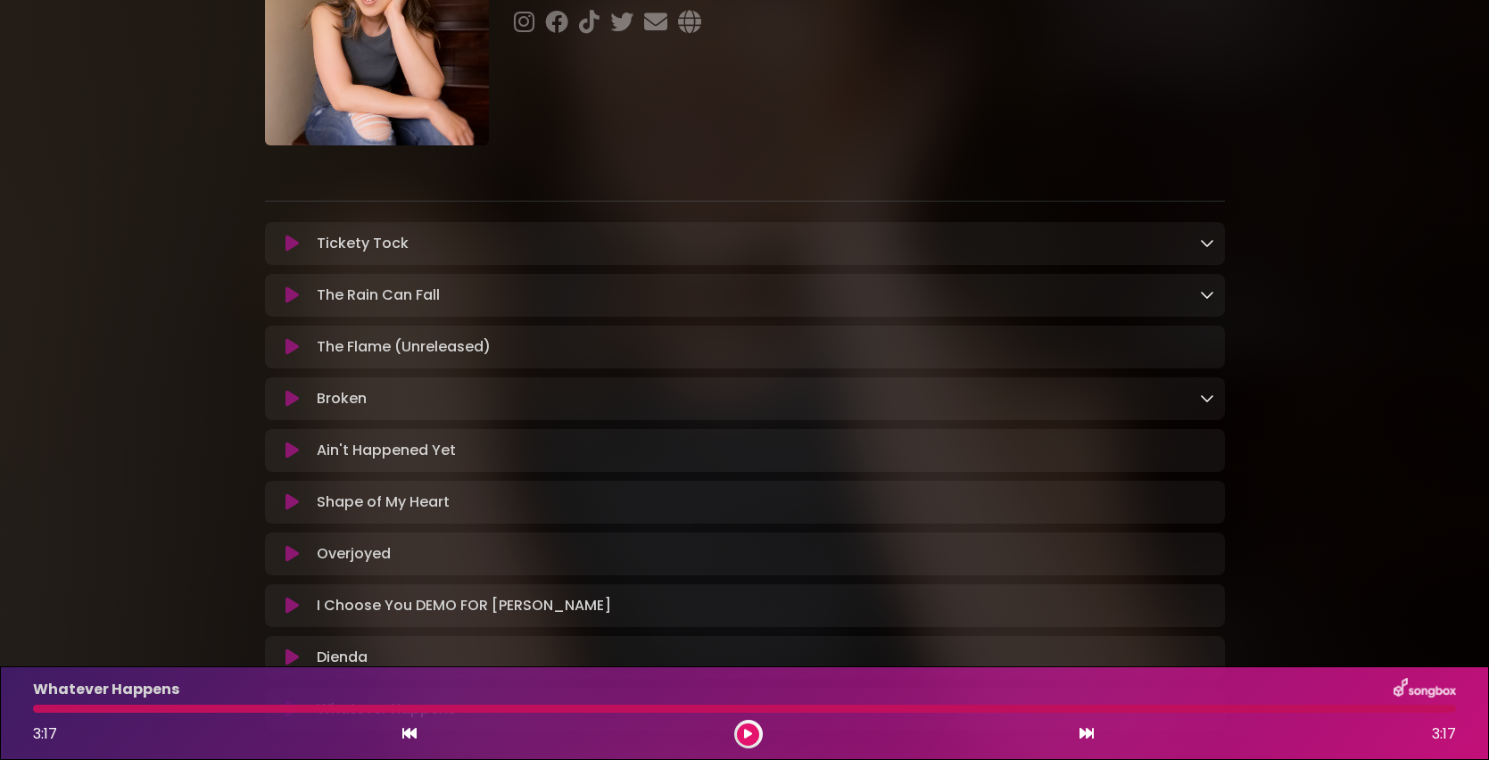
scroll to position [0, 0]
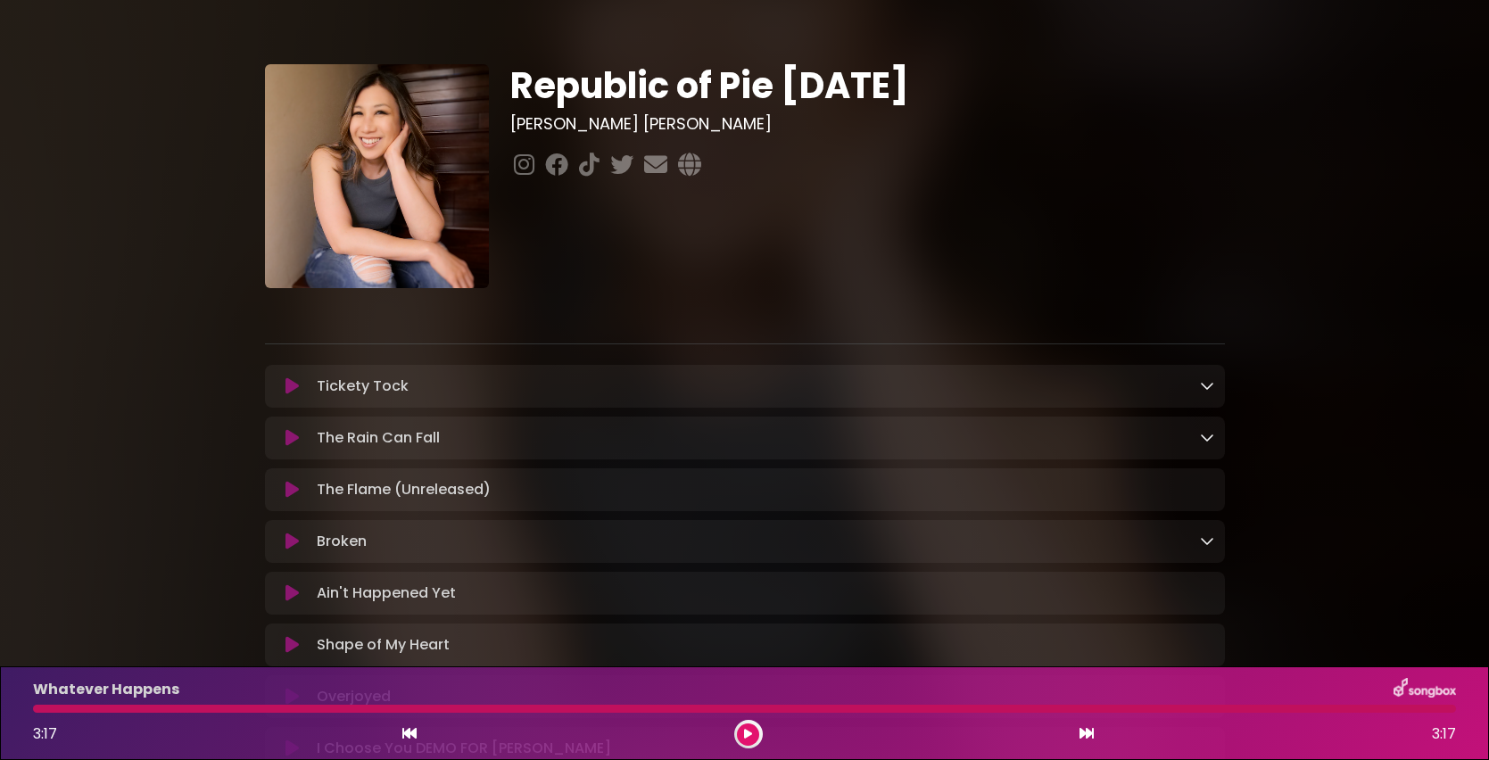
click at [299, 393] on button at bounding box center [293, 386] width 35 height 18
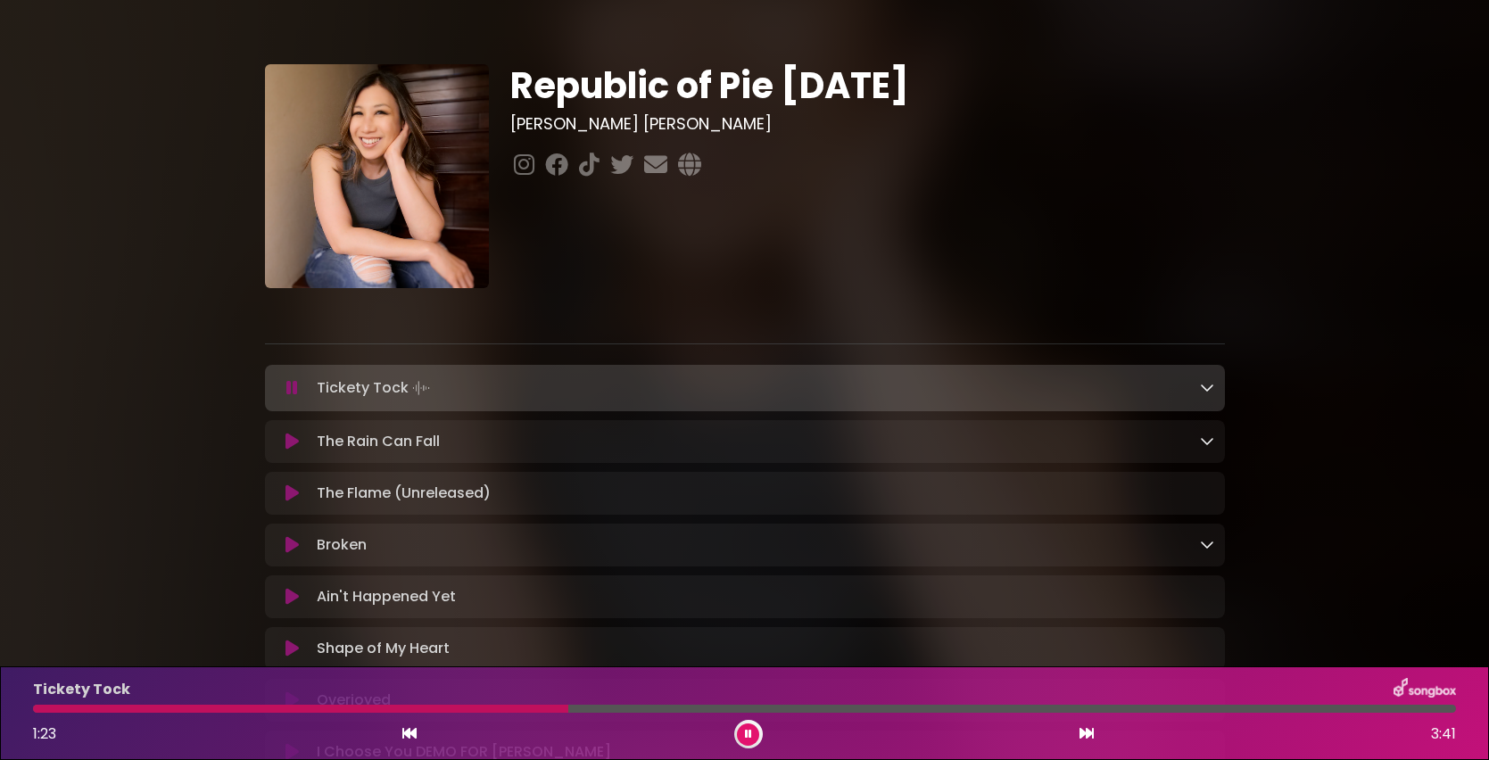
click at [487, 714] on div "Tickety Tock 1:23 3:41" at bounding box center [744, 713] width 1445 height 70
click at [483, 712] on div at bounding box center [302, 709] width 539 height 8
click at [453, 712] on div at bounding box center [260, 709] width 454 height 8
click at [744, 736] on button at bounding box center [748, 735] width 22 height 22
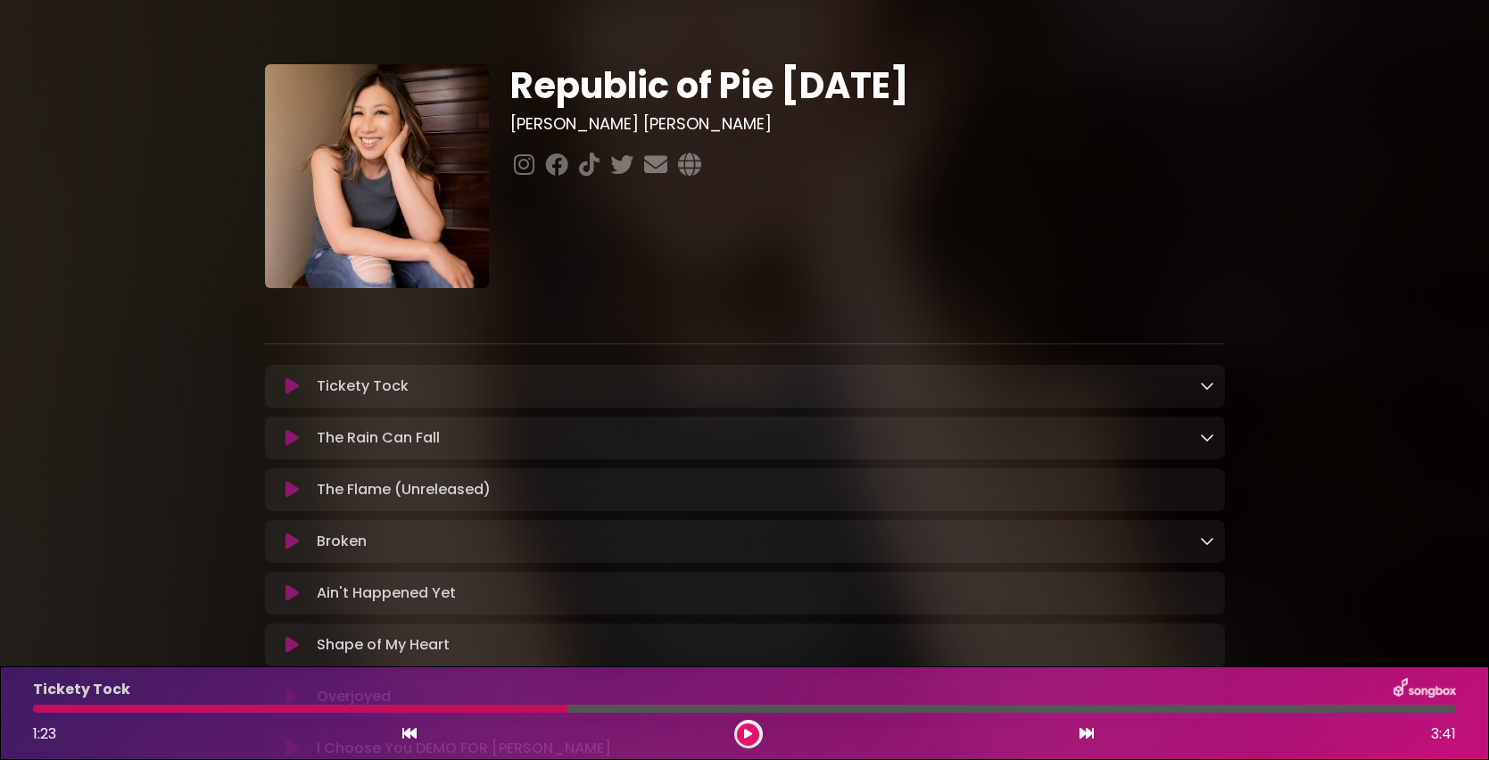
click at [446, 711] on div at bounding box center [300, 709] width 534 height 8
click at [742, 731] on button at bounding box center [748, 735] width 22 height 22
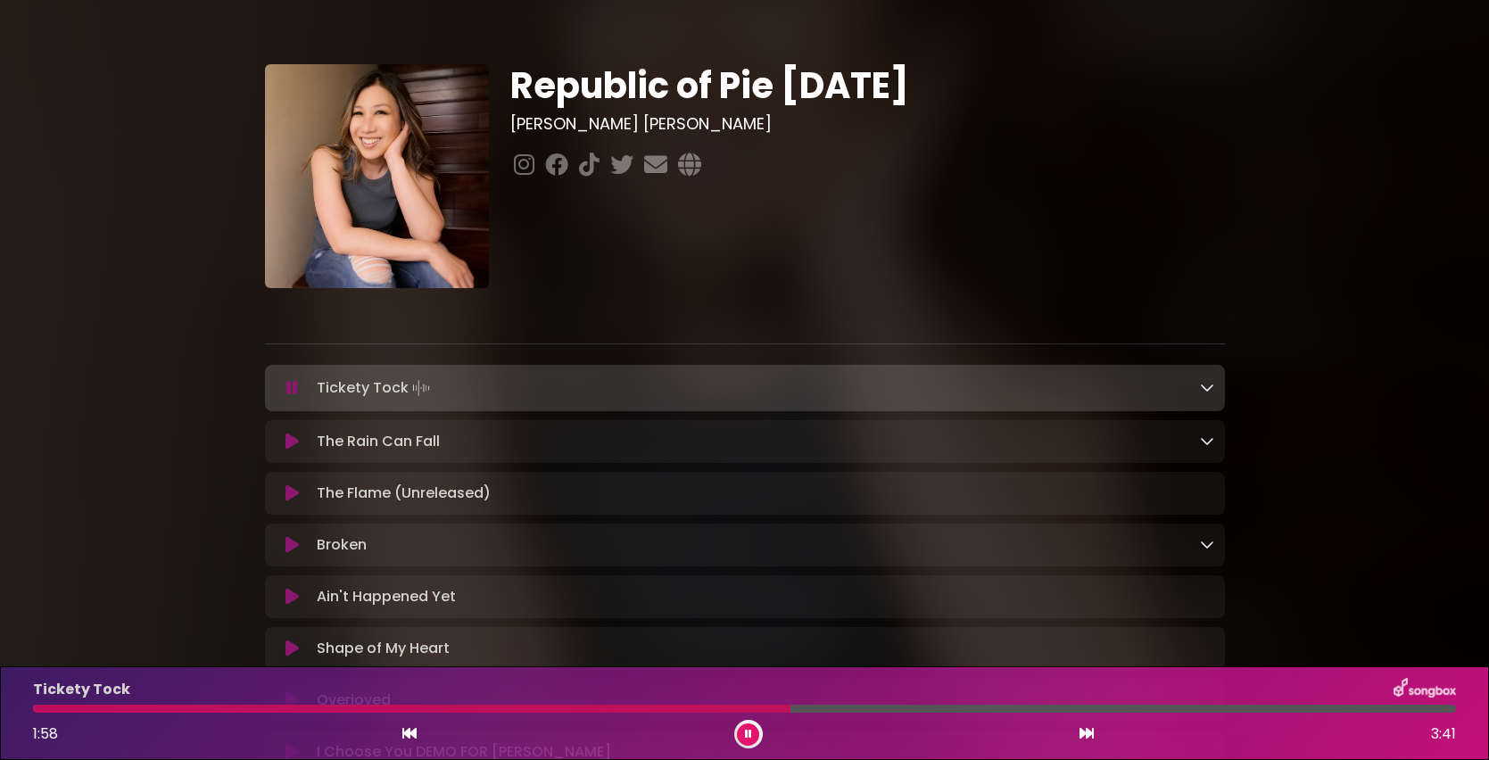
click at [742, 730] on button at bounding box center [748, 735] width 22 height 22
